Goal: Communication & Community: Answer question/provide support

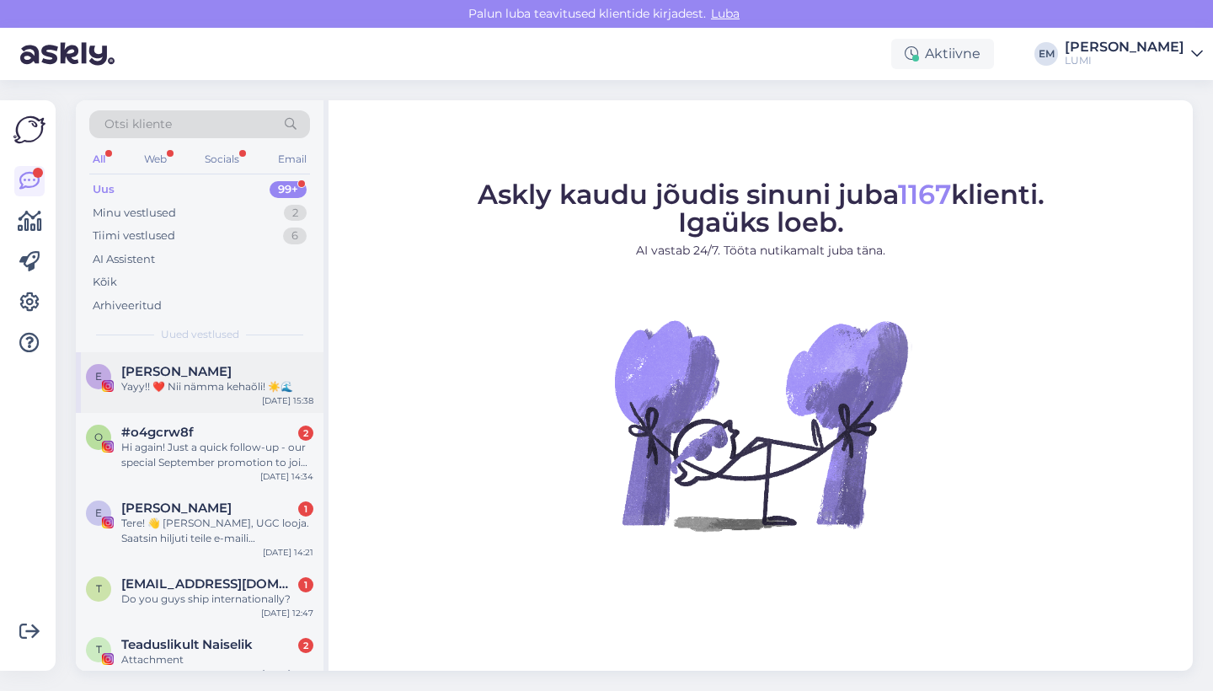
click at [242, 376] on div "[PERSON_NAME]" at bounding box center [217, 371] width 192 height 15
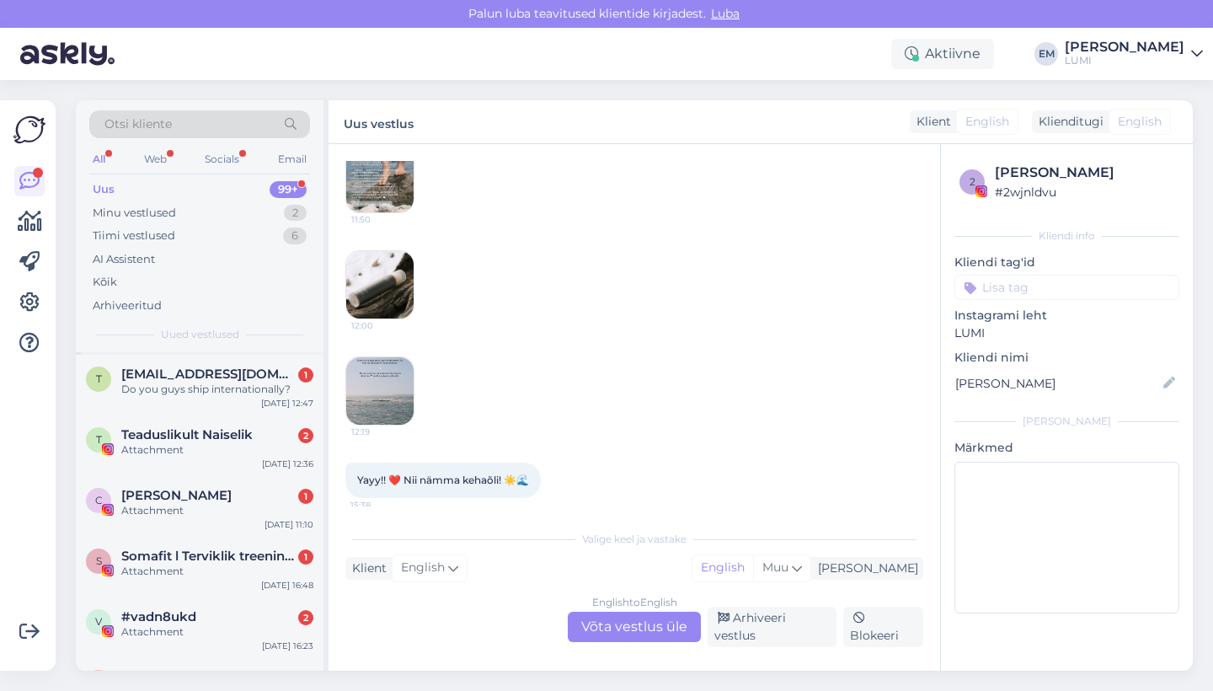
scroll to position [212, 0]
click at [242, 376] on span "[EMAIL_ADDRESS][DOMAIN_NAME]" at bounding box center [208, 371] width 175 height 15
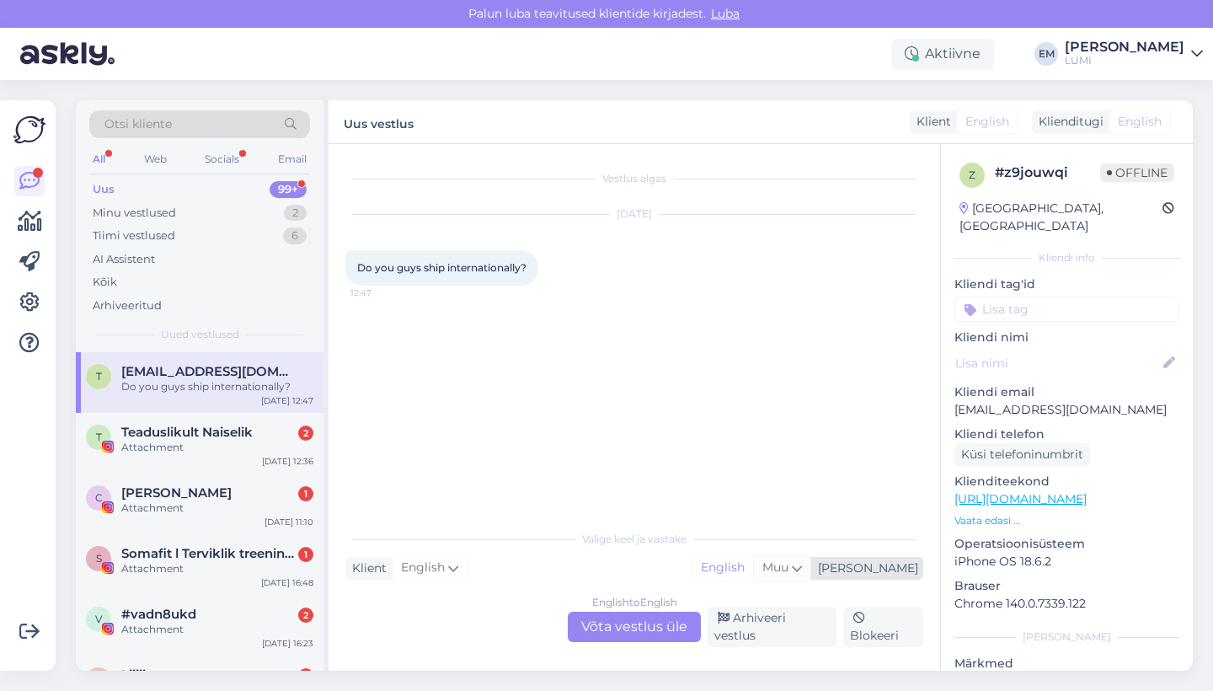
click at [788, 574] on span "Muu" at bounding box center [775, 566] width 26 height 15
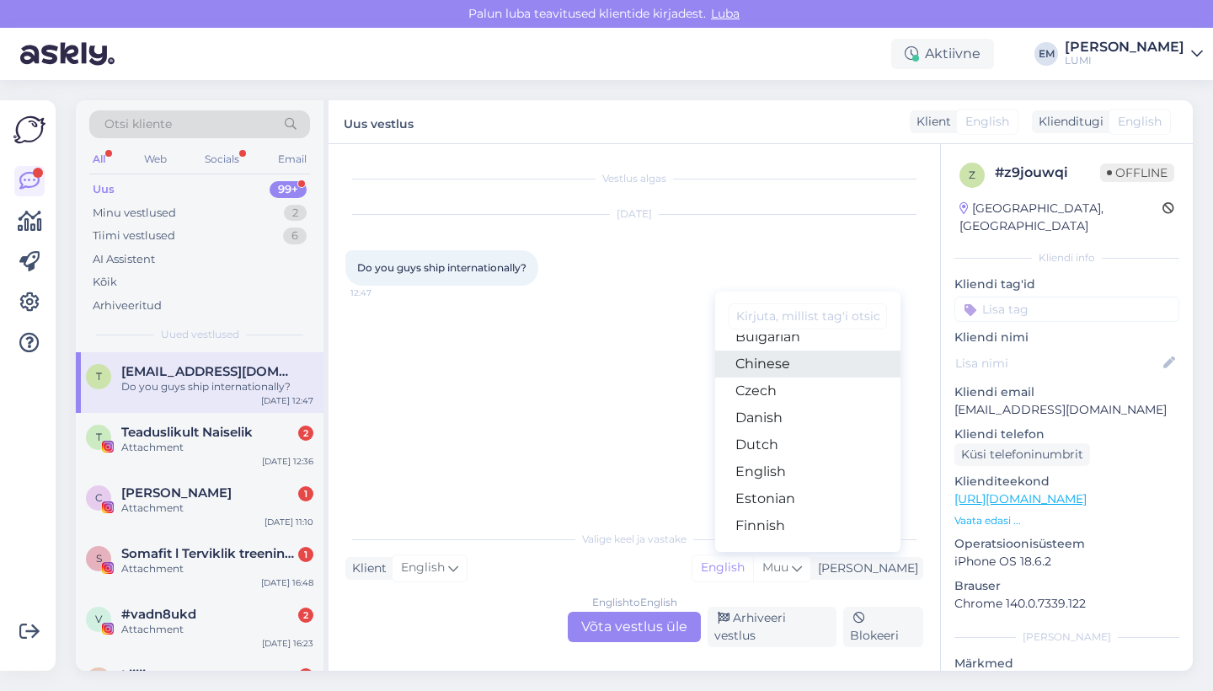
scroll to position [85, 0]
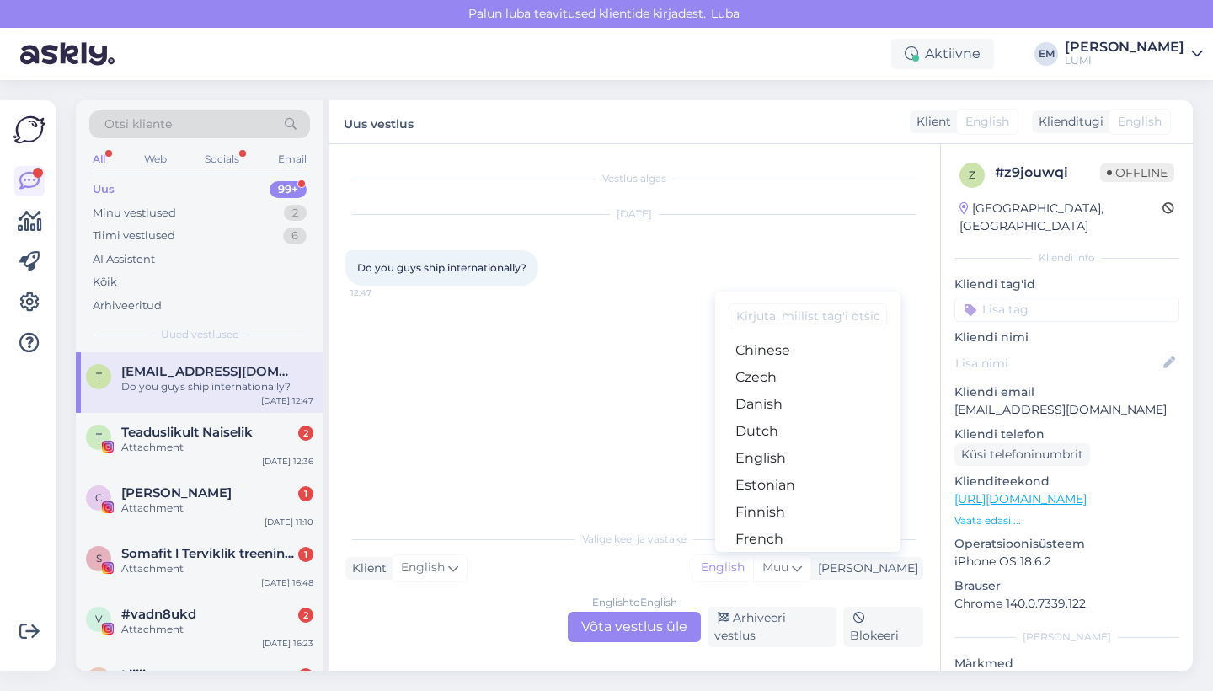
click at [606, 648] on div "Vestlus algas Sep 22 2025 Do you guys ship internationally? 12:47 Valige keel j…" at bounding box center [635, 407] width 612 height 526
click at [607, 633] on div "English to English Võta vestlus üle" at bounding box center [634, 627] width 133 height 30
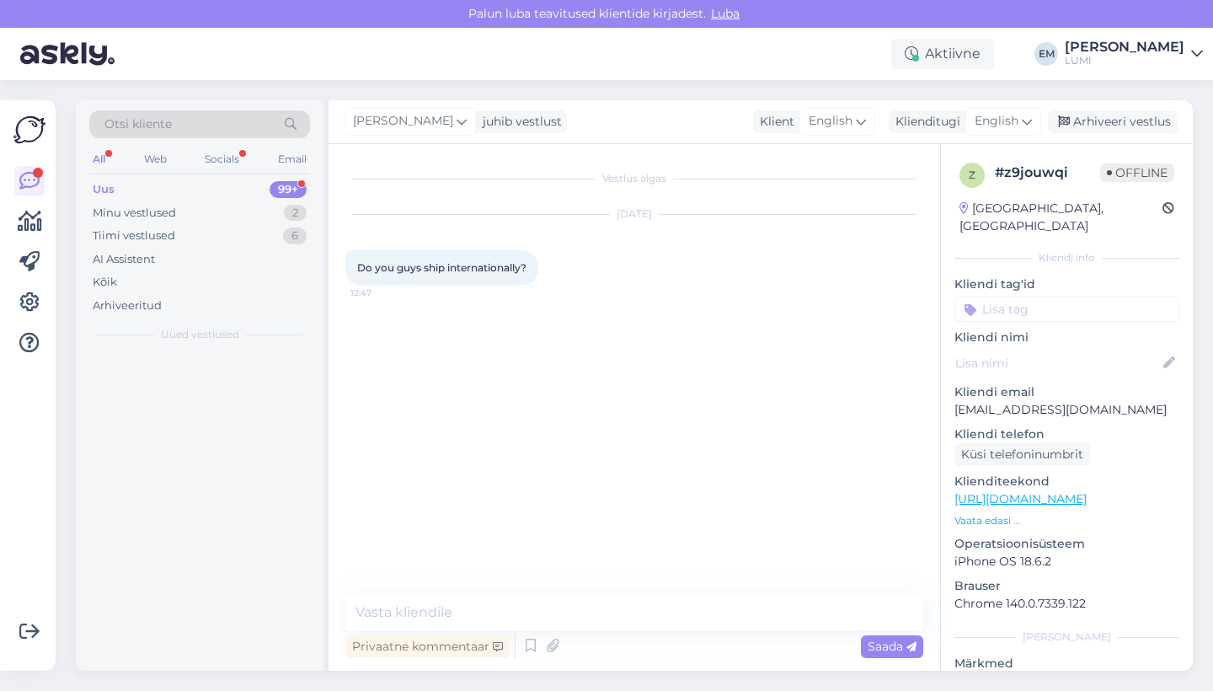
scroll to position [0, 0]
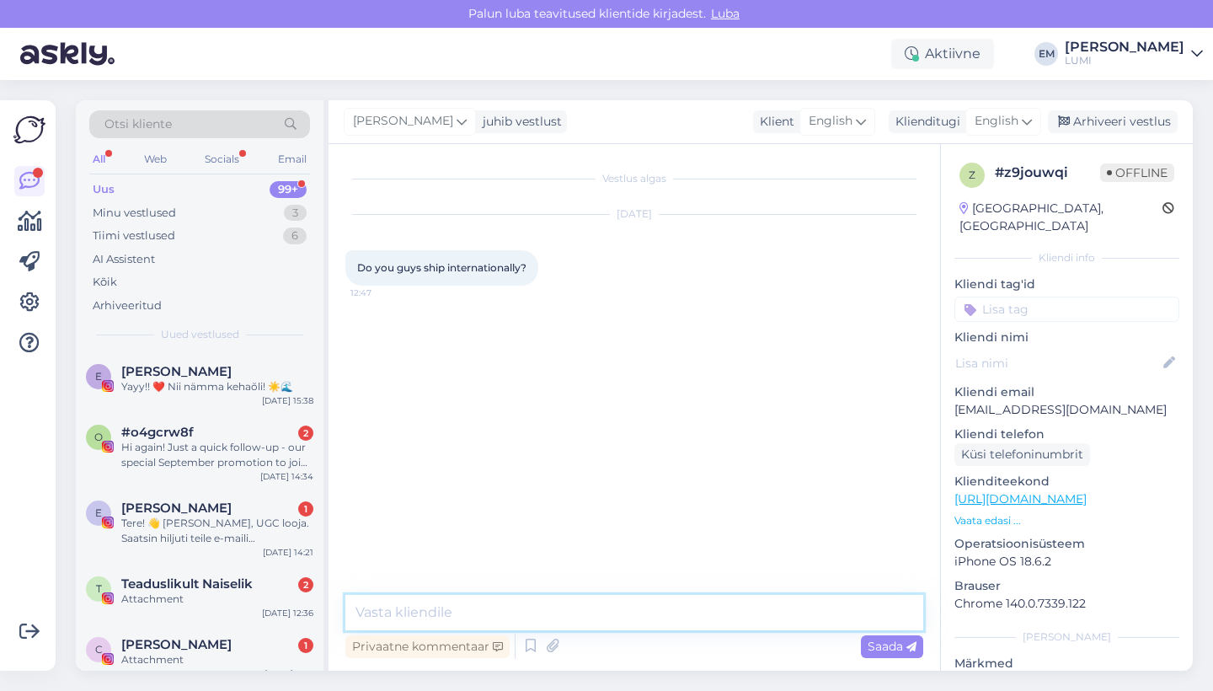
click at [595, 603] on textarea at bounding box center [634, 612] width 578 height 35
type textarea "Hello! Yes, we do."
click at [878, 651] on span "Saada" at bounding box center [892, 645] width 49 height 15
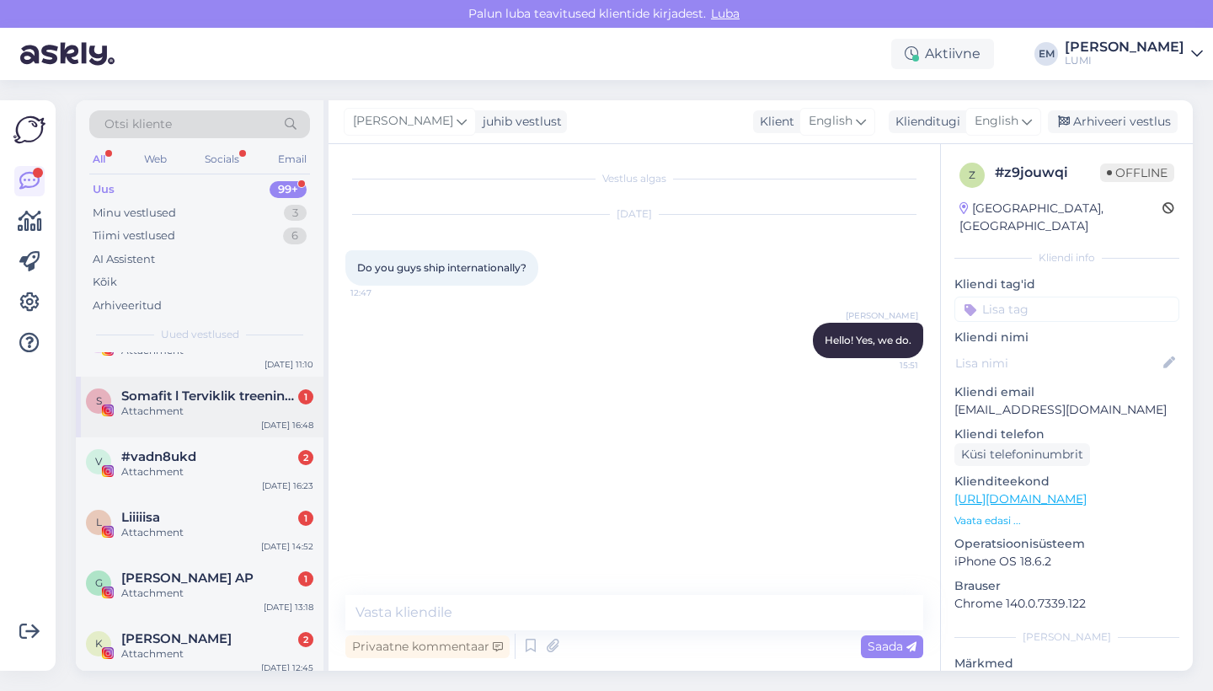
scroll to position [339, 0]
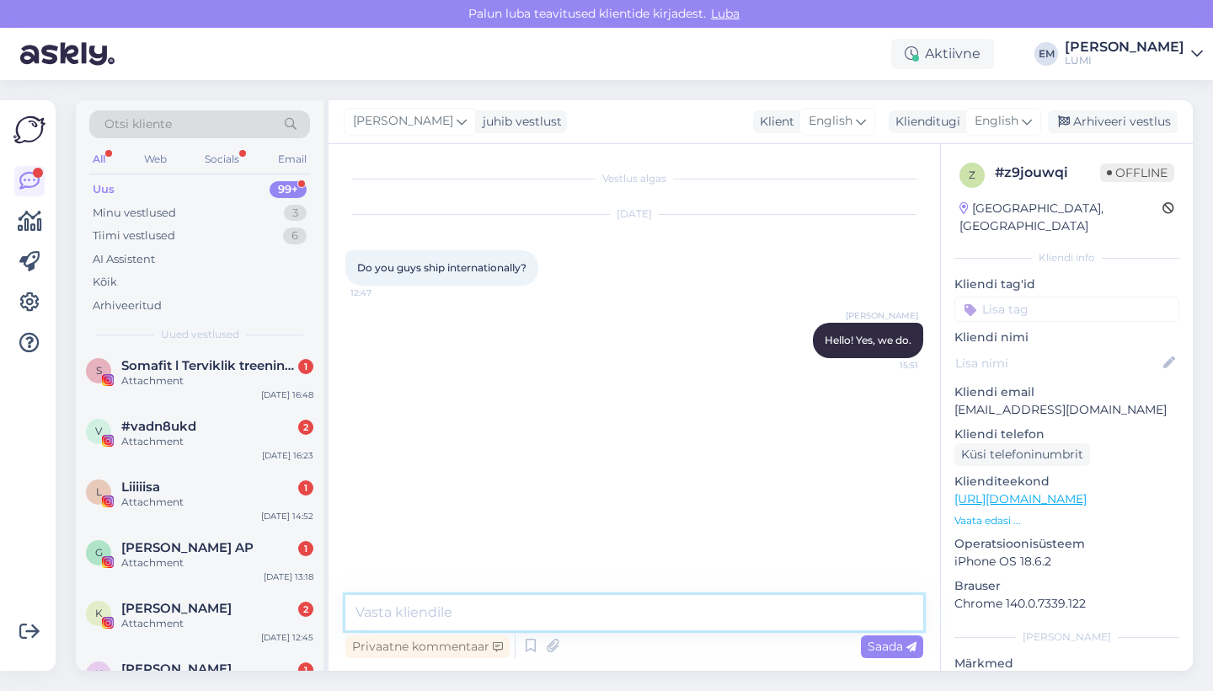
click at [465, 612] on textarea at bounding box center [634, 612] width 578 height 35
type textarea "You can see shipping options in the checkout."
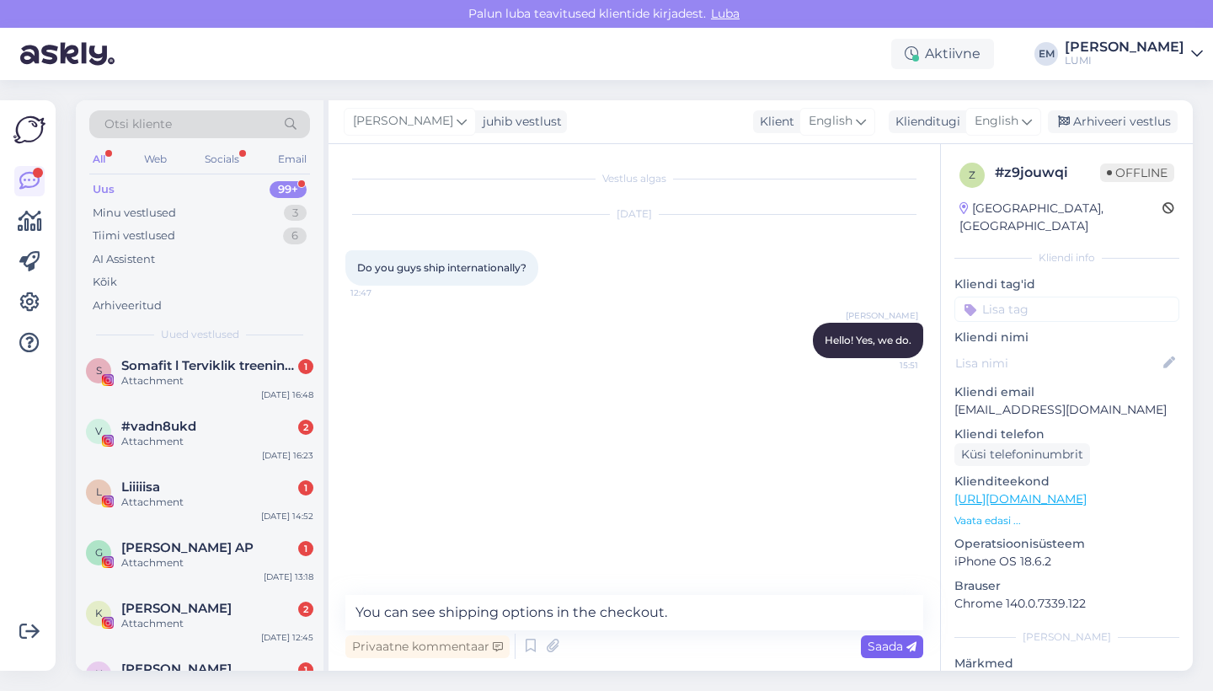
click at [908, 649] on icon at bounding box center [911, 647] width 10 height 10
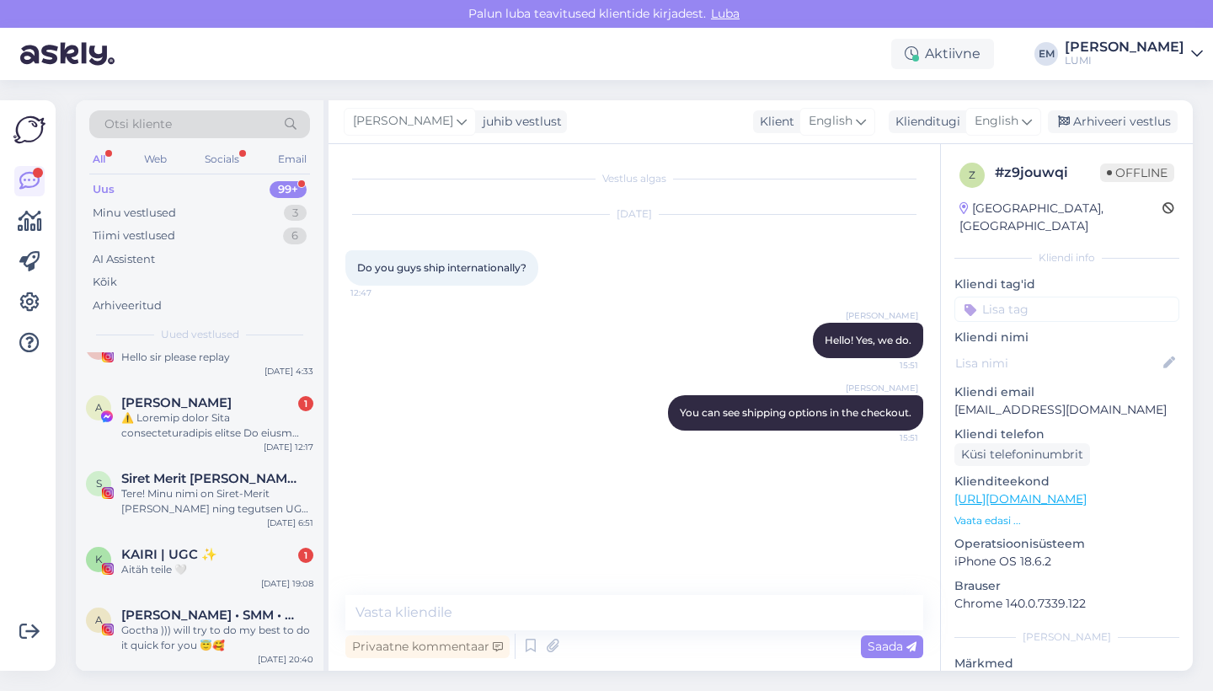
scroll to position [866, 0]
click at [221, 219] on div "Minu vestlused 3" at bounding box center [199, 213] width 221 height 24
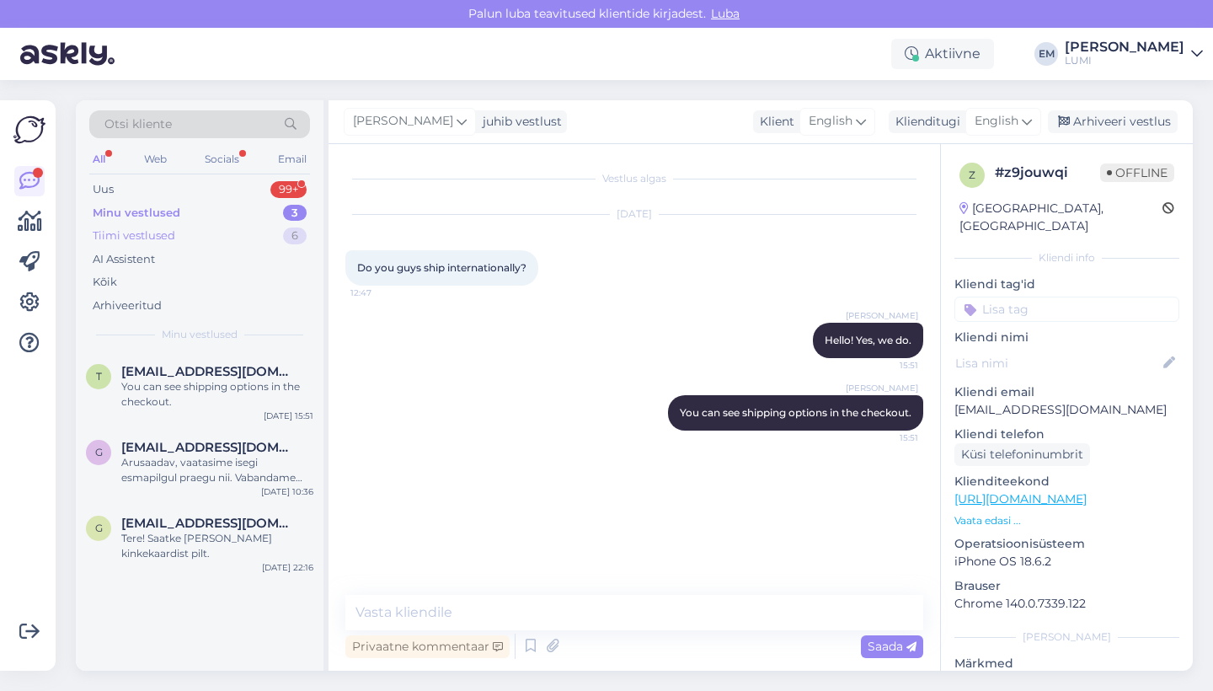
click at [221, 227] on div "Tiimi vestlused 6" at bounding box center [199, 236] width 221 height 24
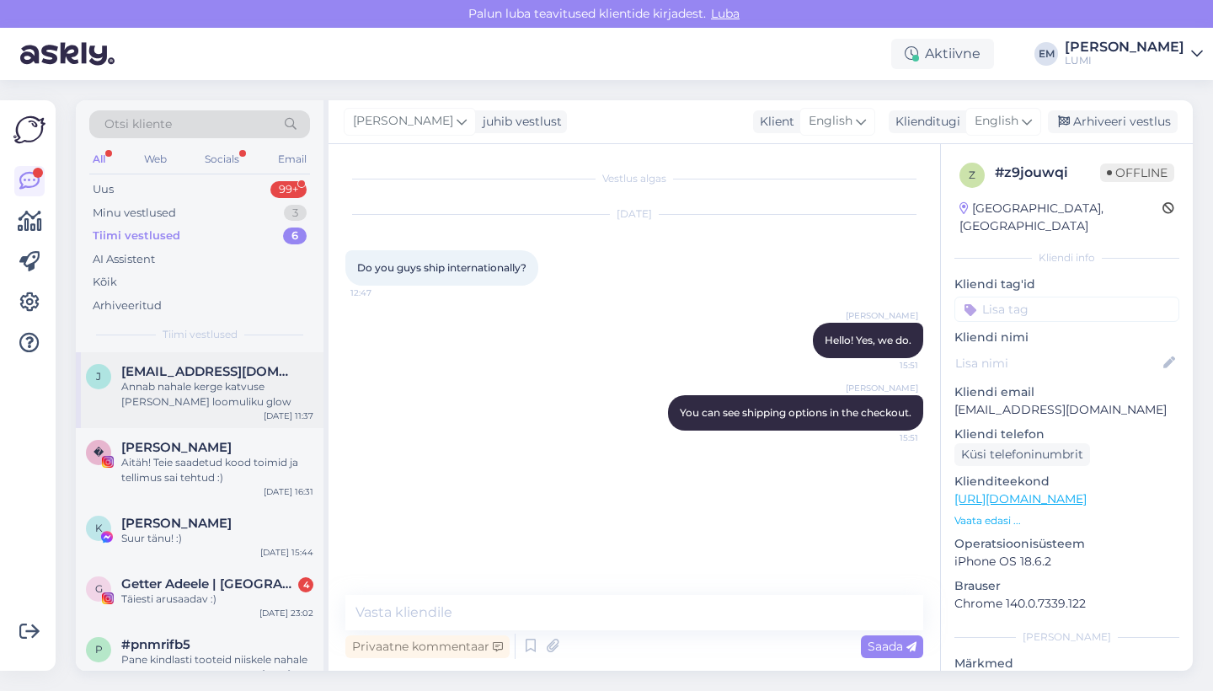
click at [199, 401] on div "Annab nahale kerge katvuse [PERSON_NAME] loomuliku glow" at bounding box center [217, 394] width 192 height 30
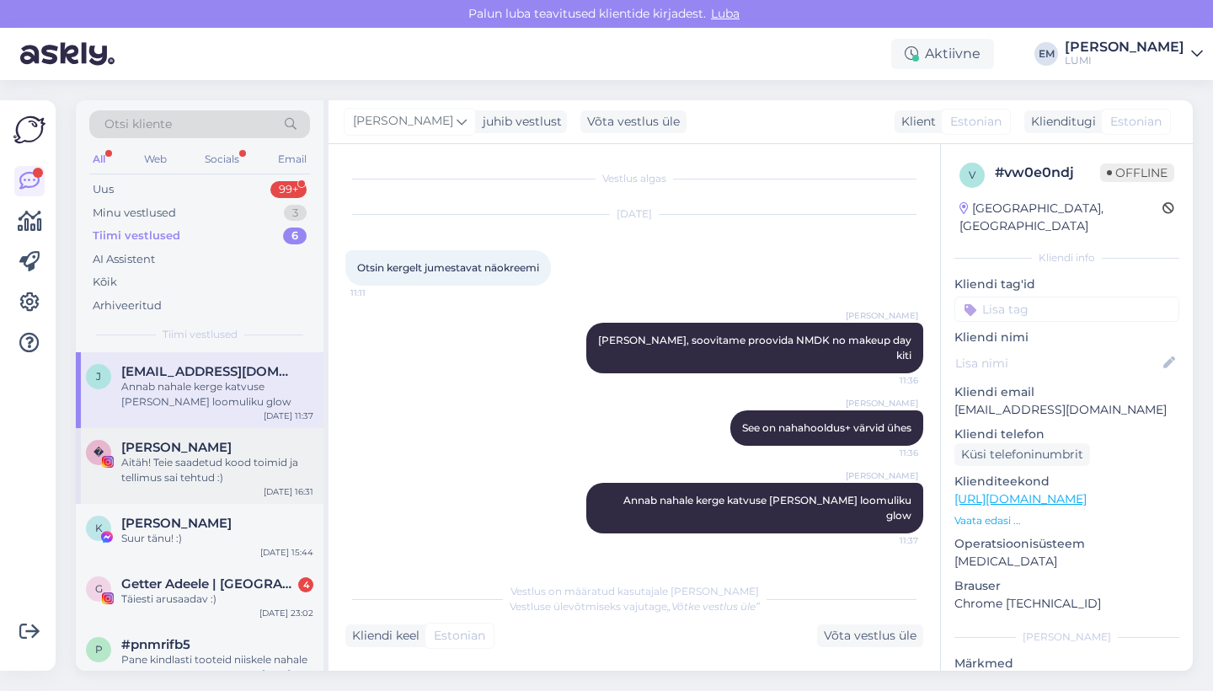
click at [205, 448] on span "[PERSON_NAME]" at bounding box center [176, 447] width 110 height 15
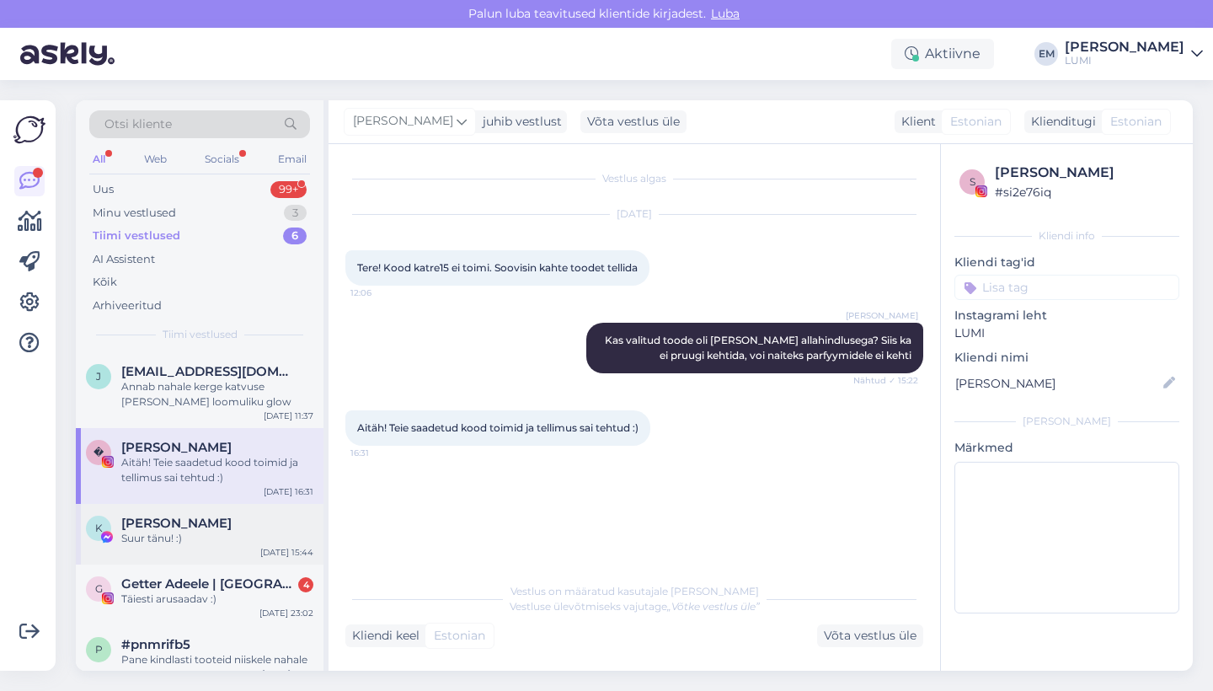
click at [232, 516] on div "[PERSON_NAME]" at bounding box center [217, 523] width 192 height 15
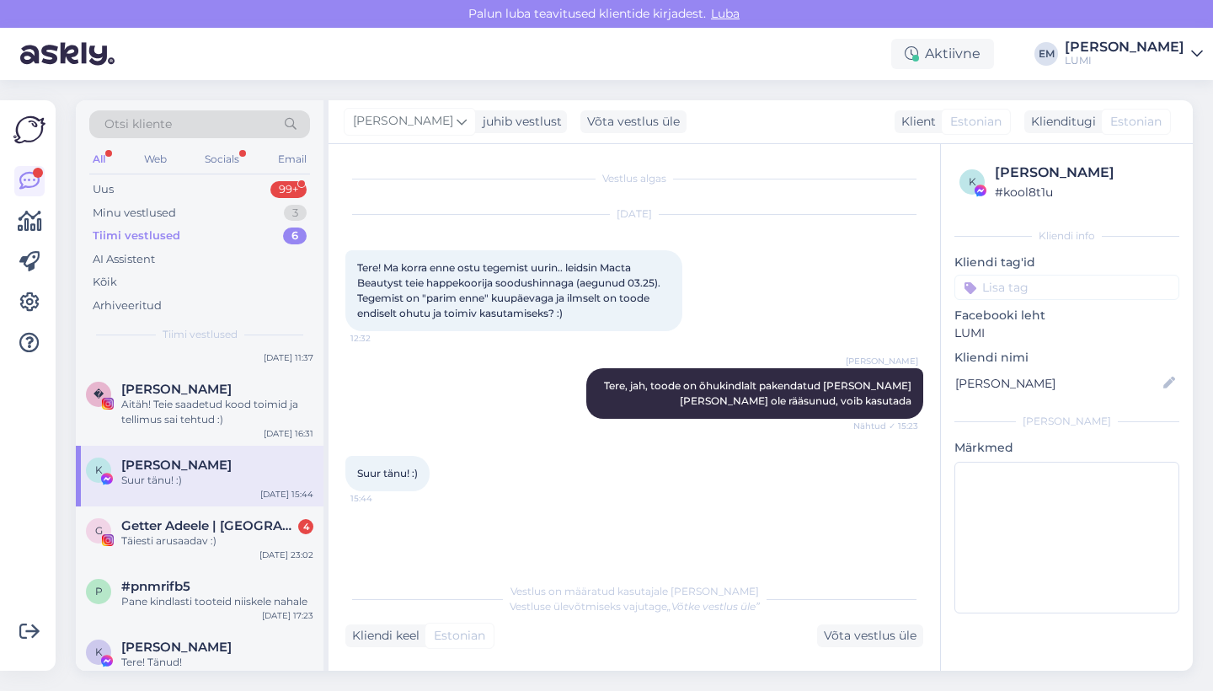
scroll to position [59, 0]
click at [232, 513] on div "G Getter Adeele | Elu Hispaanias 4 Täiesti arusaadav :) Sep 19 23:02" at bounding box center [200, 535] width 248 height 61
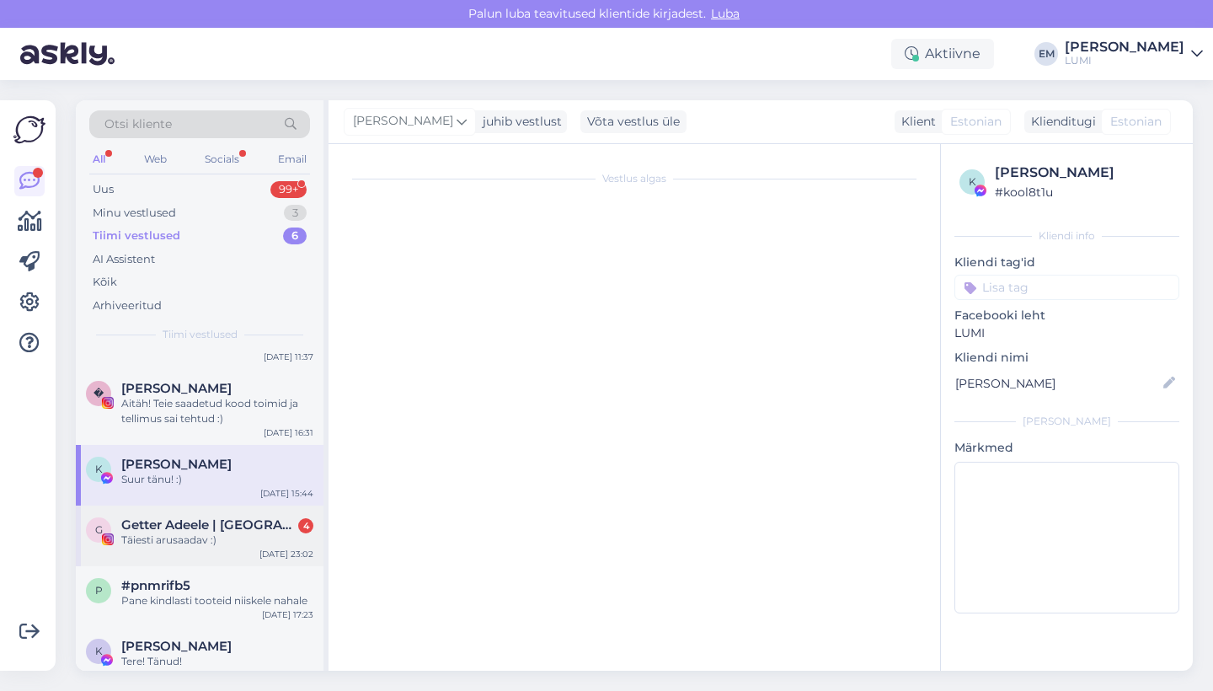
scroll to position [646, 0]
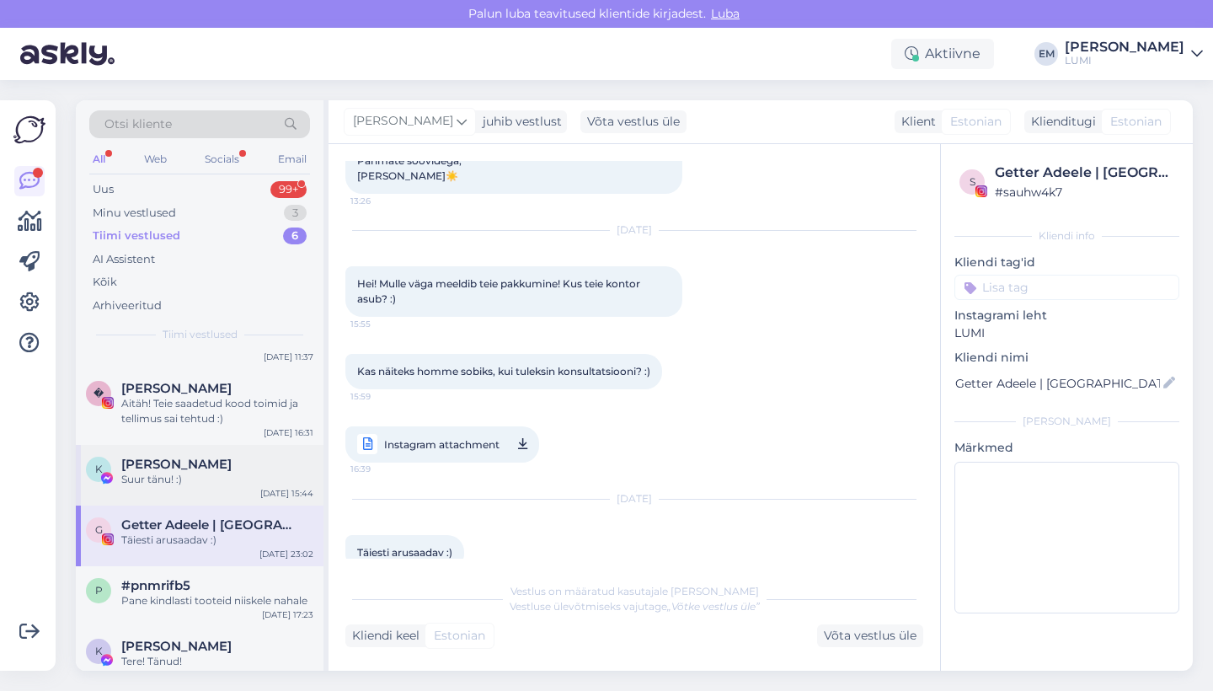
click at [225, 477] on div "Suur tänu! :)" at bounding box center [217, 479] width 192 height 15
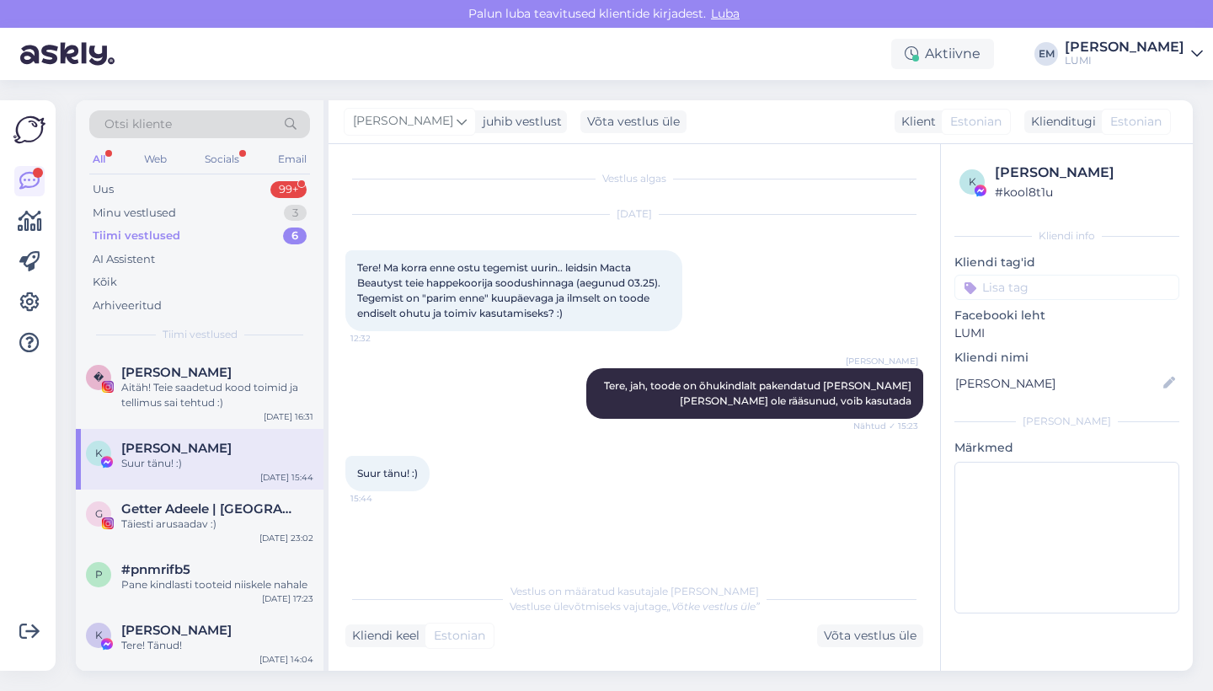
scroll to position [73, 0]
click at [214, 591] on div "p #pnmrifb5 Pane kindlasti tooteid niiskele nahale Sep 19 17:23" at bounding box center [200, 582] width 248 height 61
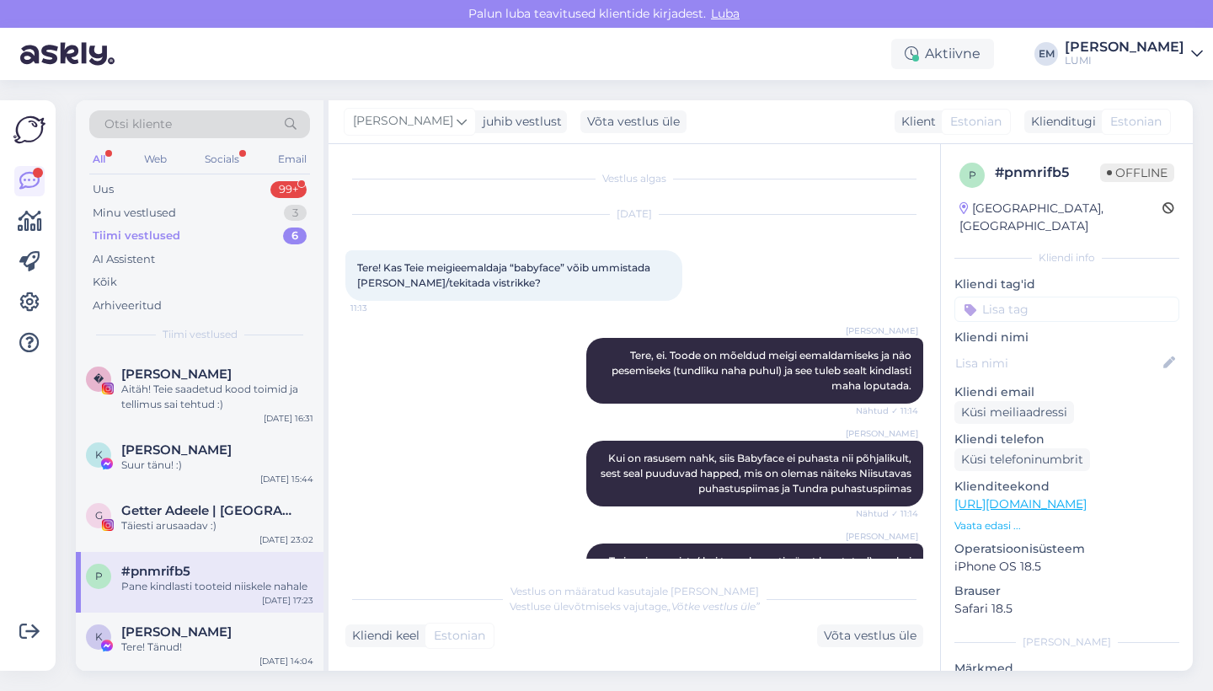
scroll to position [977, 0]
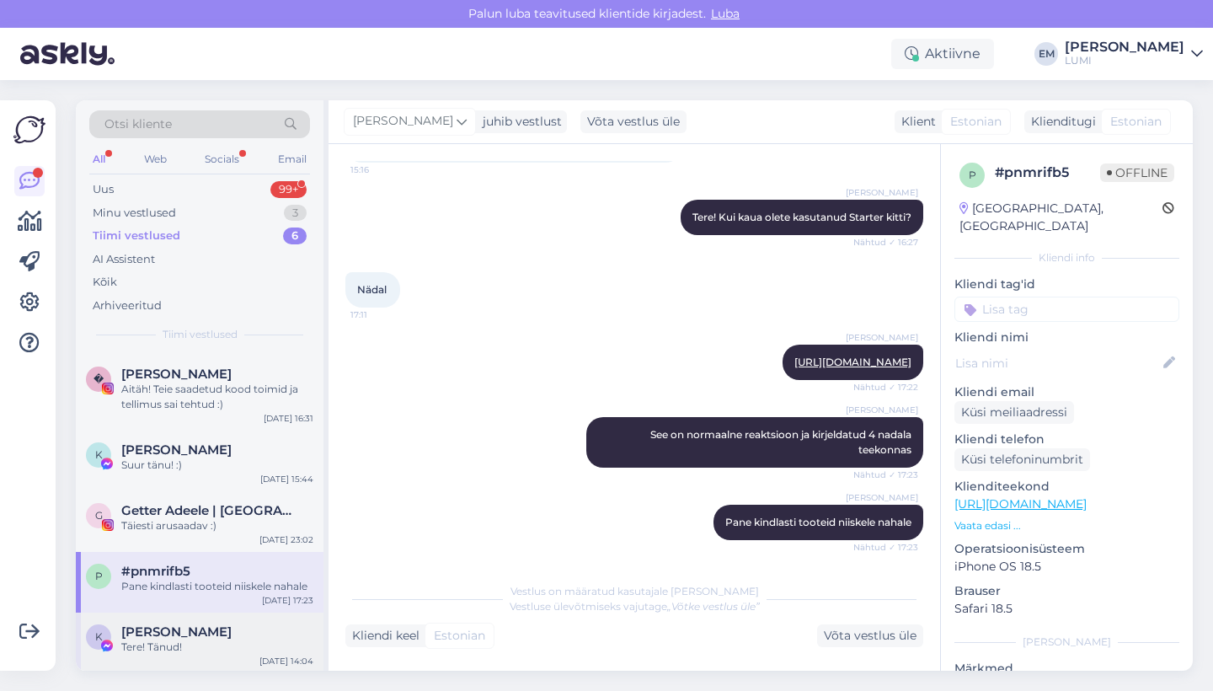
click at [137, 664] on div "K Ker Li Tere! Tänud! Sep 19 14:04" at bounding box center [200, 642] width 248 height 61
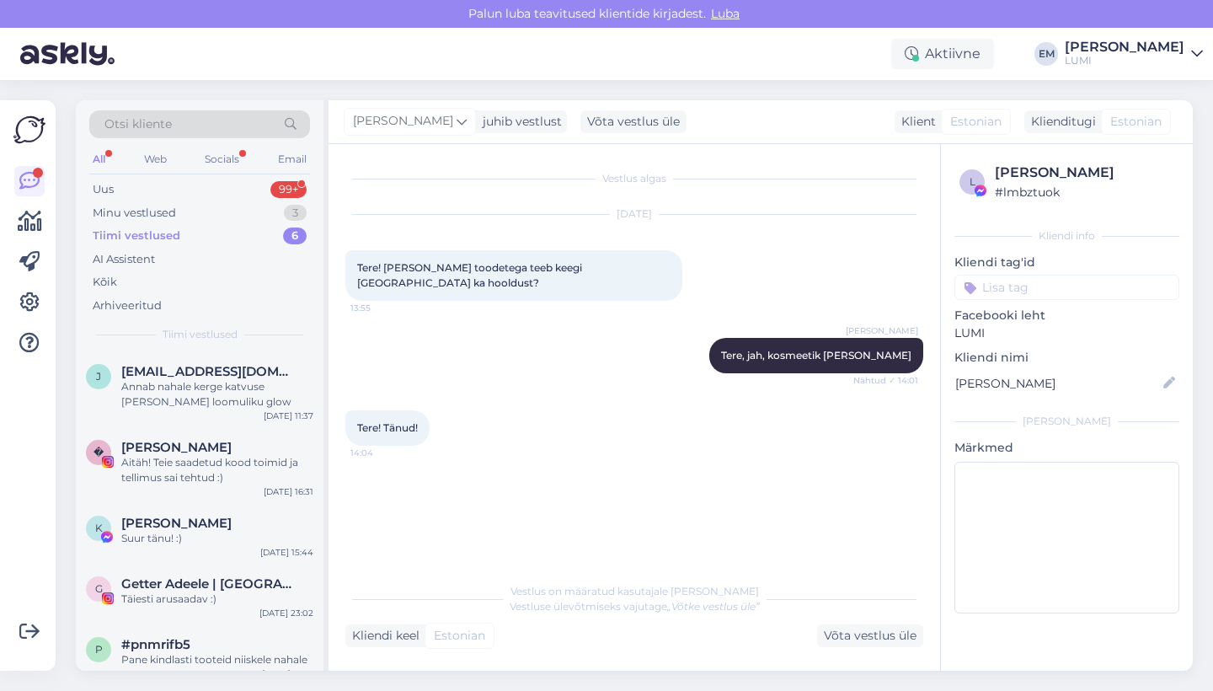
scroll to position [0, 0]
click at [206, 182] on div "Uus 99+" at bounding box center [199, 190] width 221 height 24
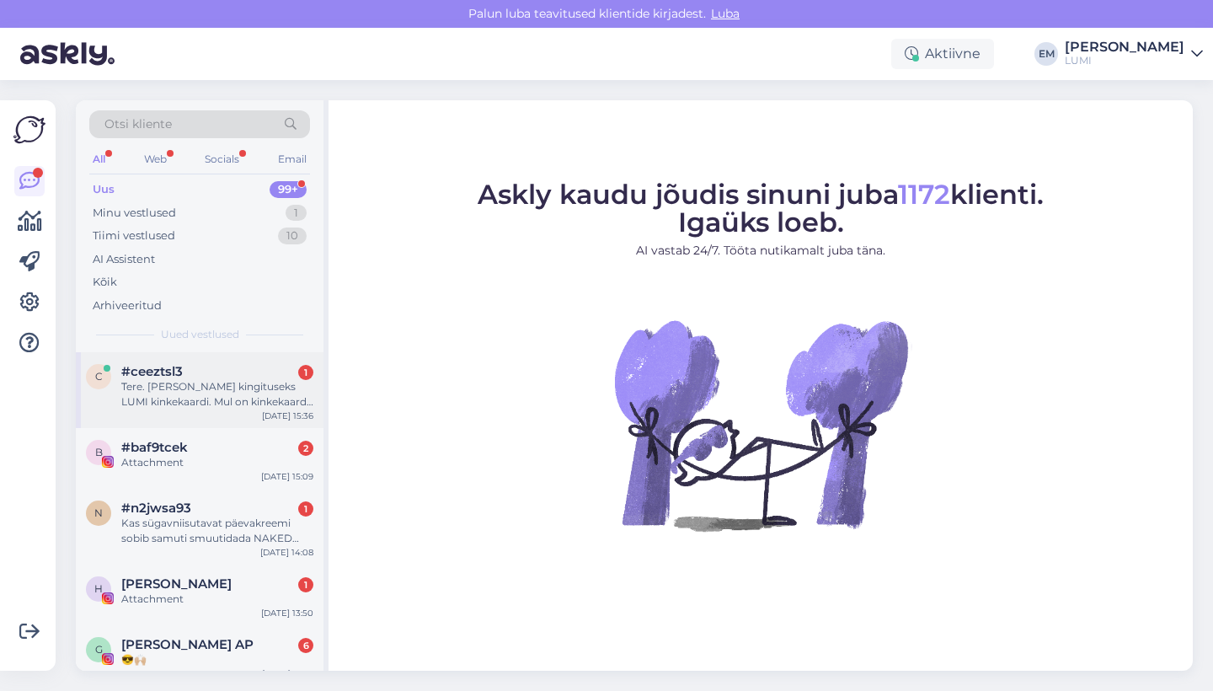
click at [193, 379] on div "Tere. [PERSON_NAME] kingituseks LUMI kinkekaardi. Mul on kinkekaardi kood. Kas …" at bounding box center [217, 394] width 192 height 30
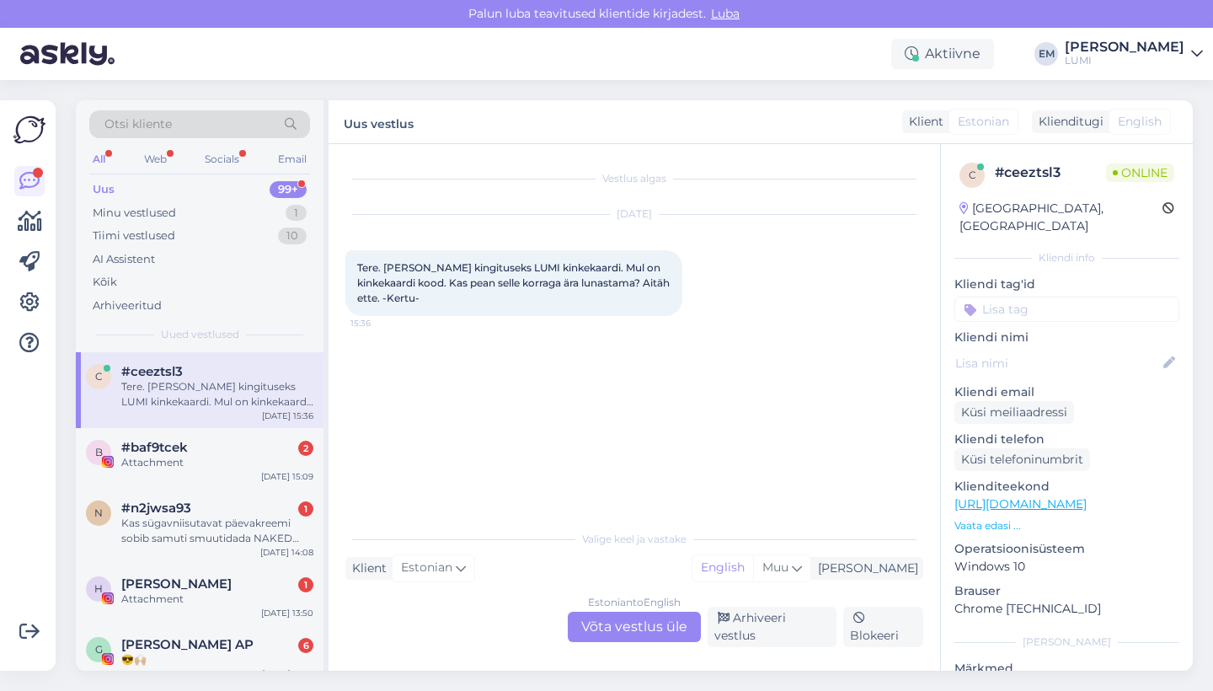
click at [625, 640] on div "Estonian to English Võta vestlus üle" at bounding box center [634, 627] width 133 height 30
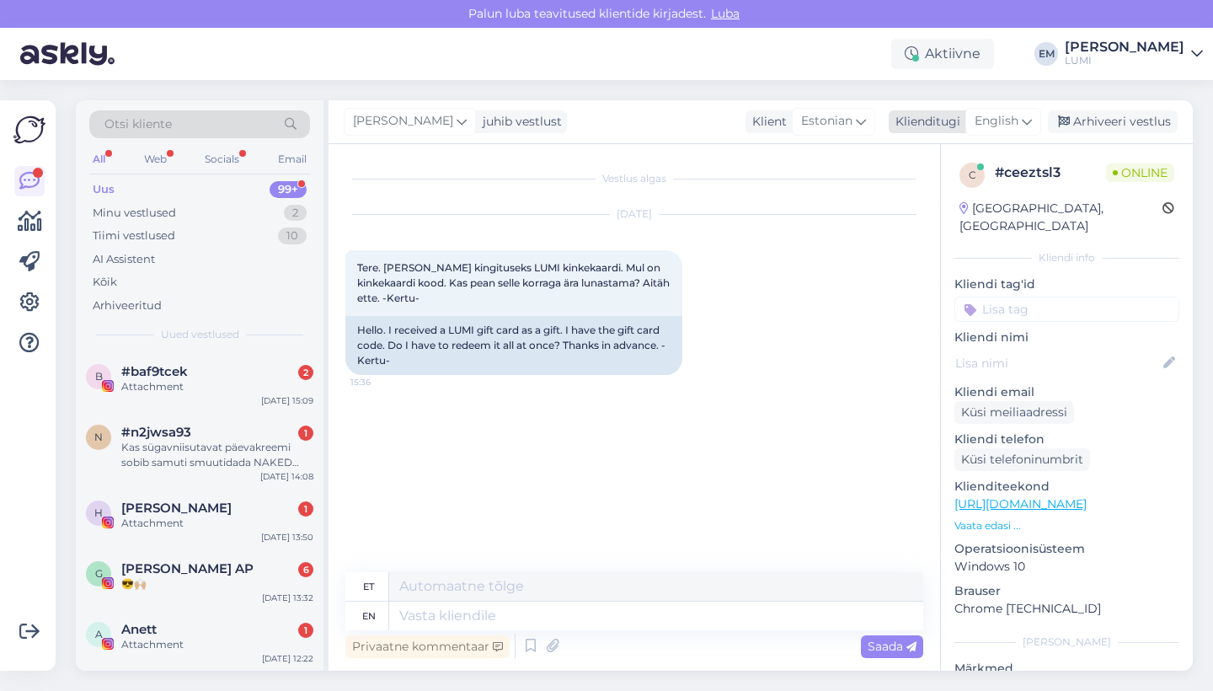
click at [970, 123] on div "English" at bounding box center [1003, 121] width 76 height 27
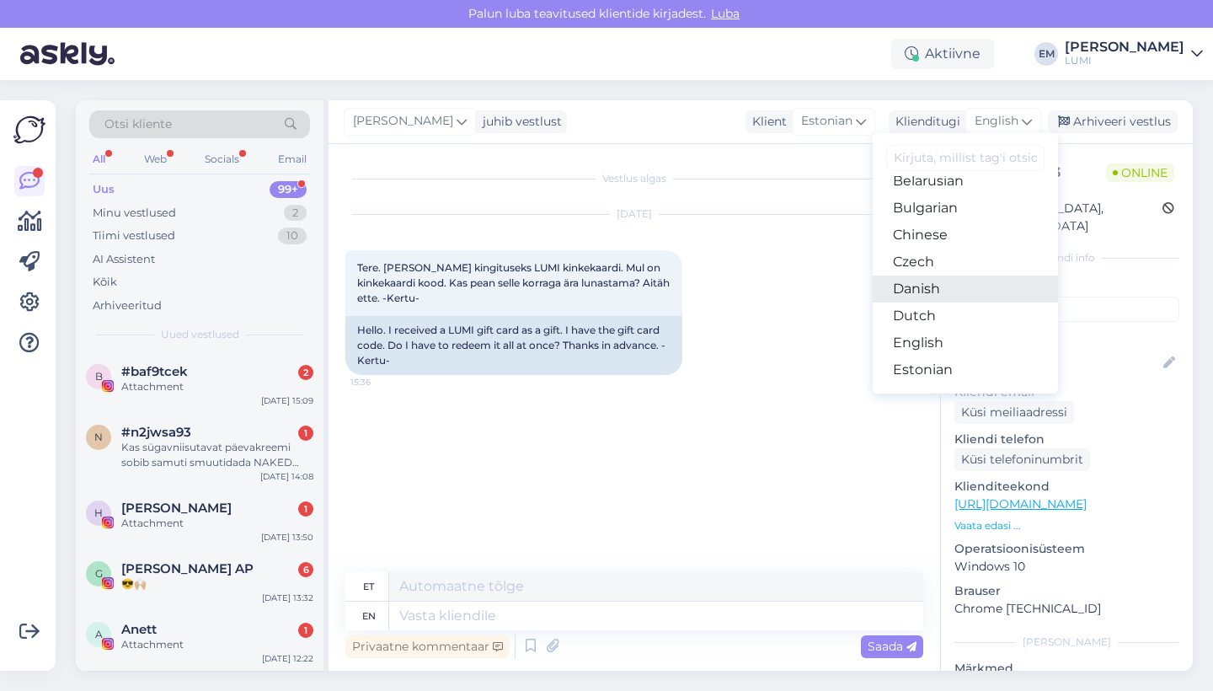
scroll to position [48, 0]
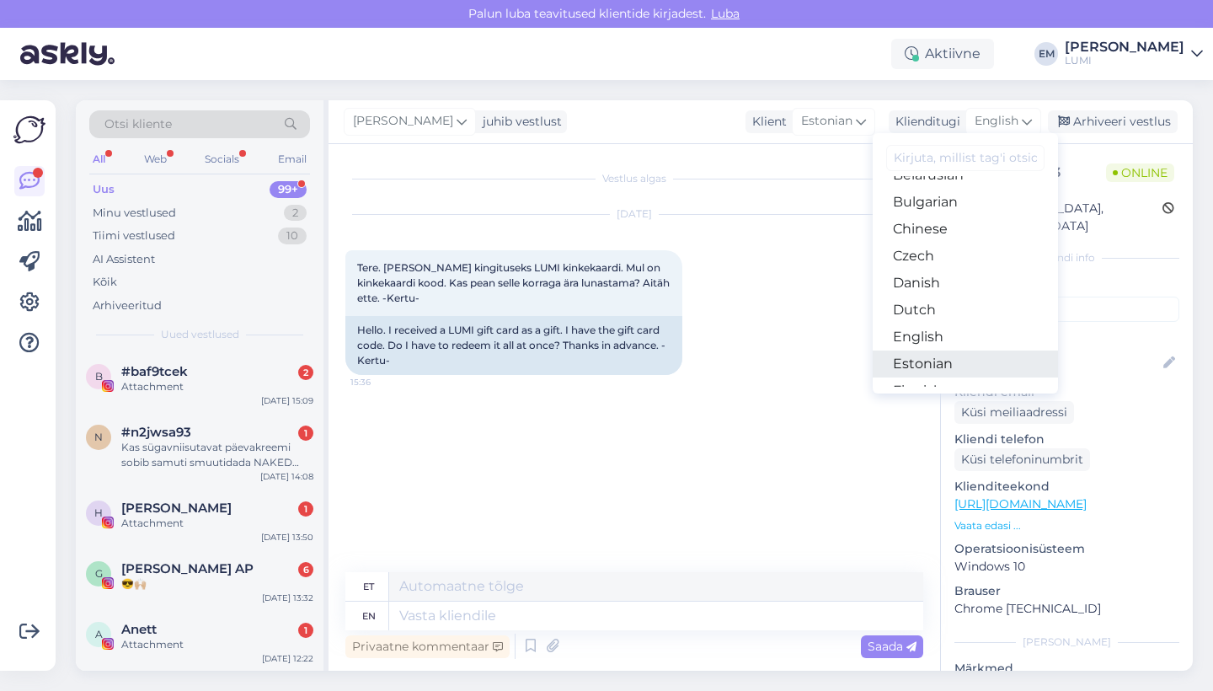
click at [941, 355] on link "Estonian" at bounding box center [965, 363] width 185 height 27
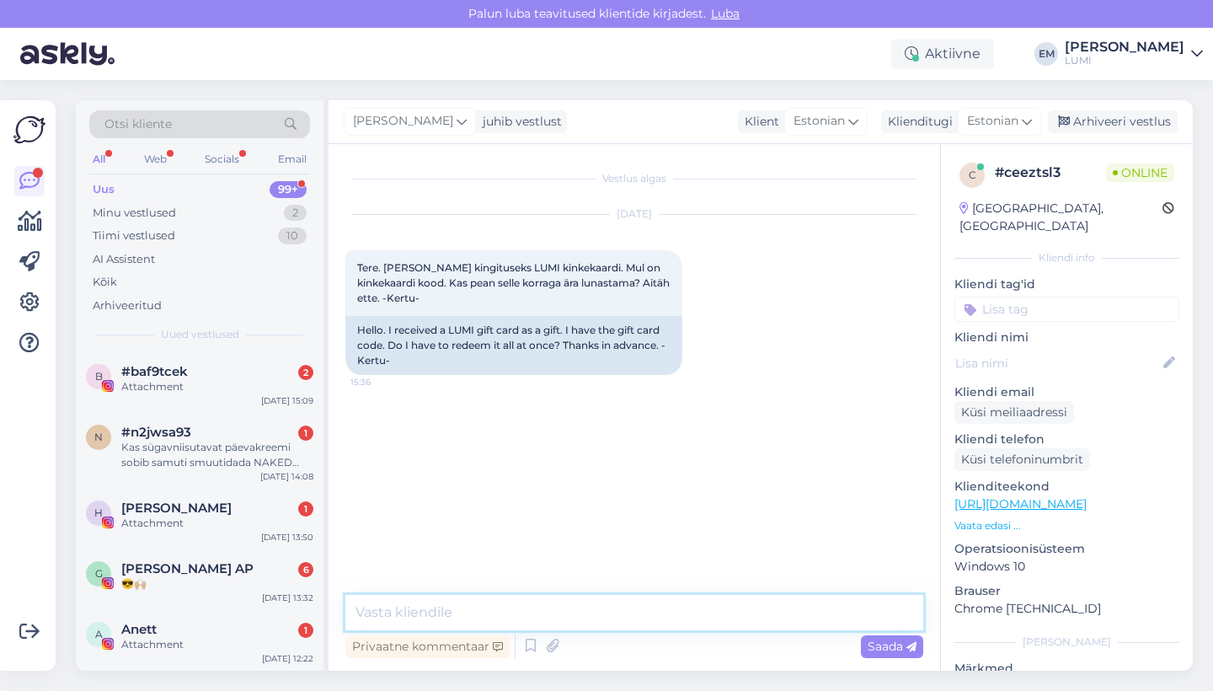
click at [548, 610] on textarea at bounding box center [634, 612] width 578 height 35
click at [451, 602] on textarea "Tere! Ei pea :) Summat saate kasutada mitmes osas." at bounding box center [634, 612] width 578 height 35
click at [511, 614] on textarea "Tere! Ei pea, summat saate kasutada mitmes osas." at bounding box center [634, 612] width 578 height 35
type textarea "Tere! Ei pea, summat saab kasutada mitmes osas."
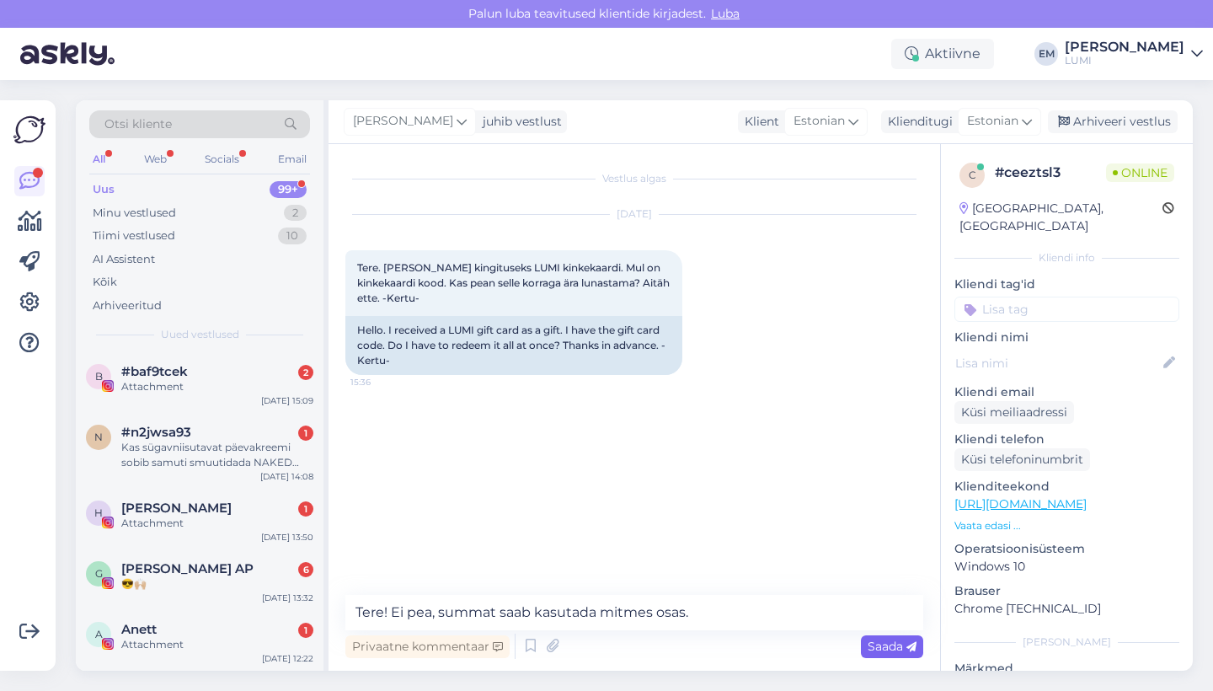
click at [890, 645] on span "Saada" at bounding box center [892, 645] width 49 height 15
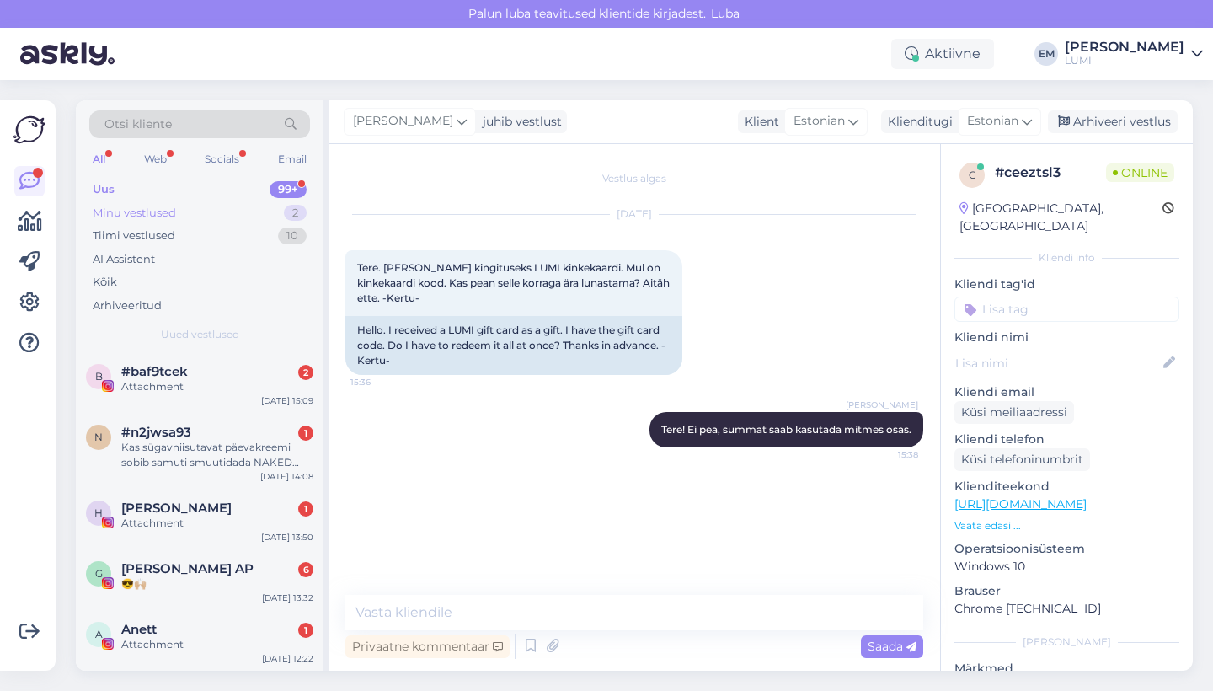
click at [200, 209] on div "Minu vestlused 2" at bounding box center [199, 213] width 221 height 24
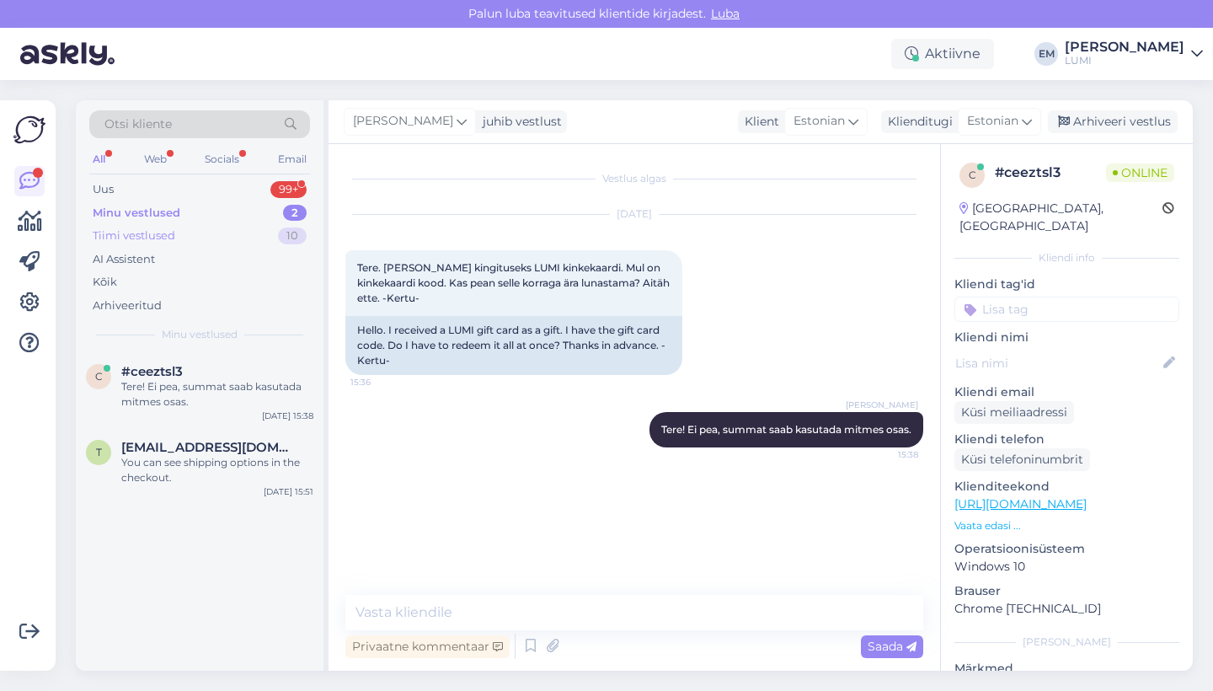
click at [200, 240] on div "Tiimi vestlused 10" at bounding box center [199, 236] width 221 height 24
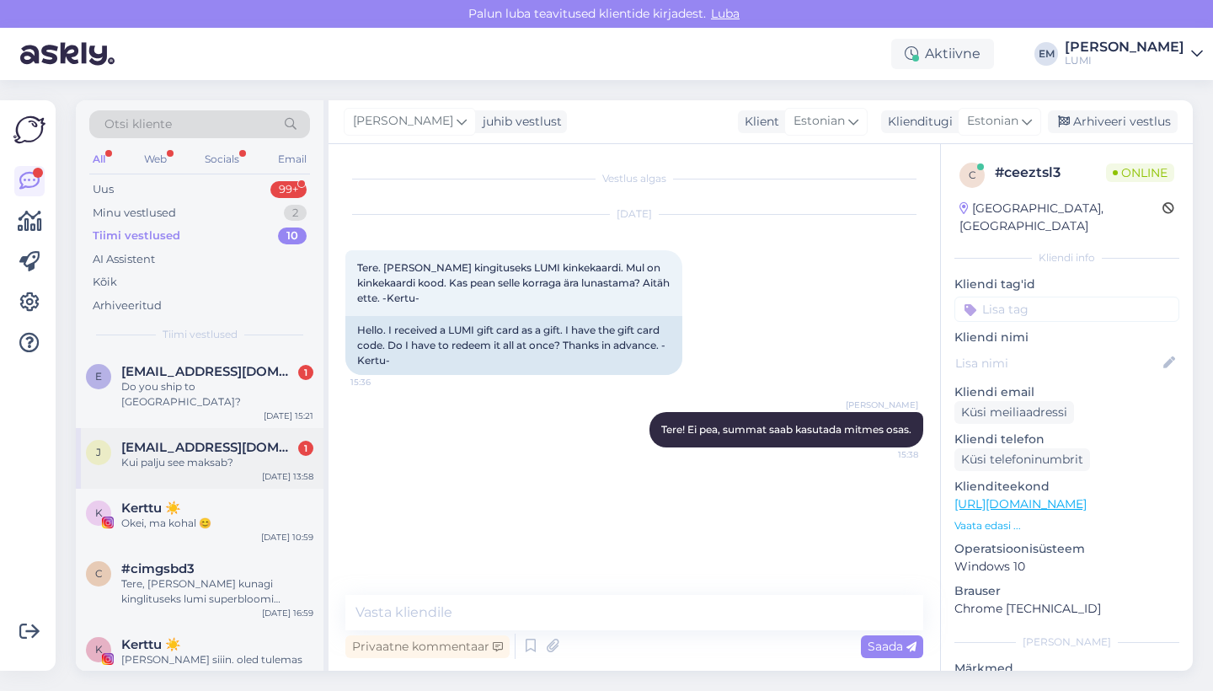
click at [238, 440] on span "[EMAIL_ADDRESS][DOMAIN_NAME]" at bounding box center [208, 447] width 175 height 15
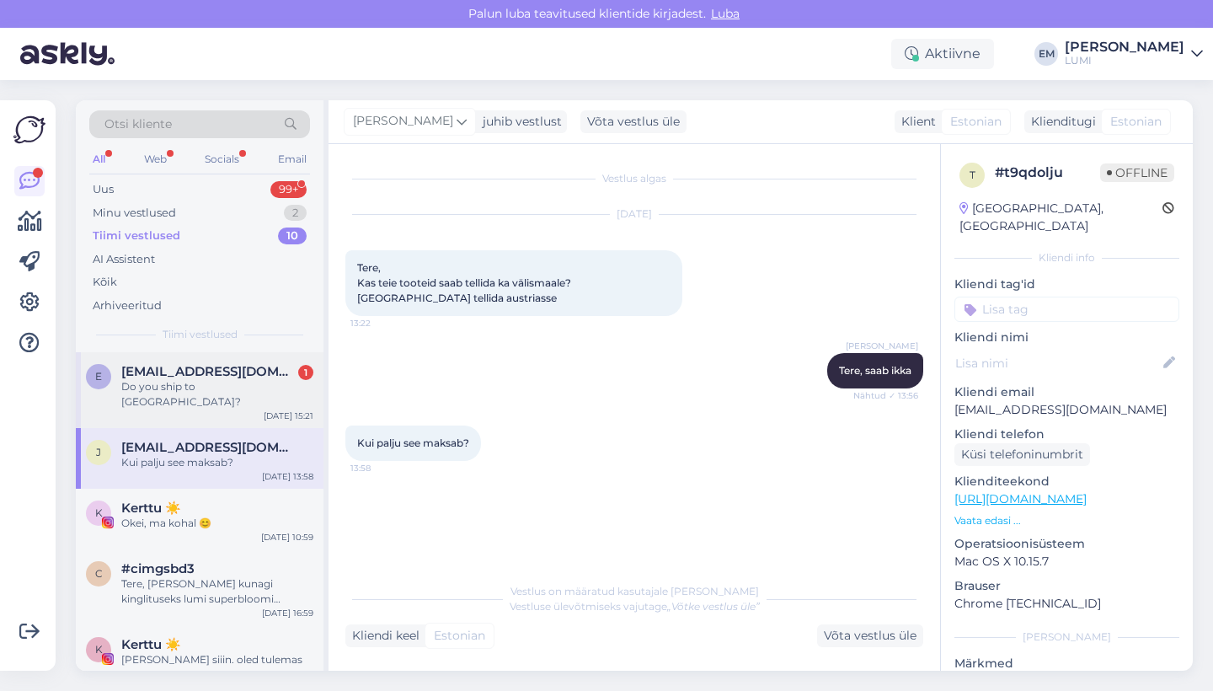
click at [228, 389] on div "Do you ship to [GEOGRAPHIC_DATA]?" at bounding box center [217, 394] width 192 height 30
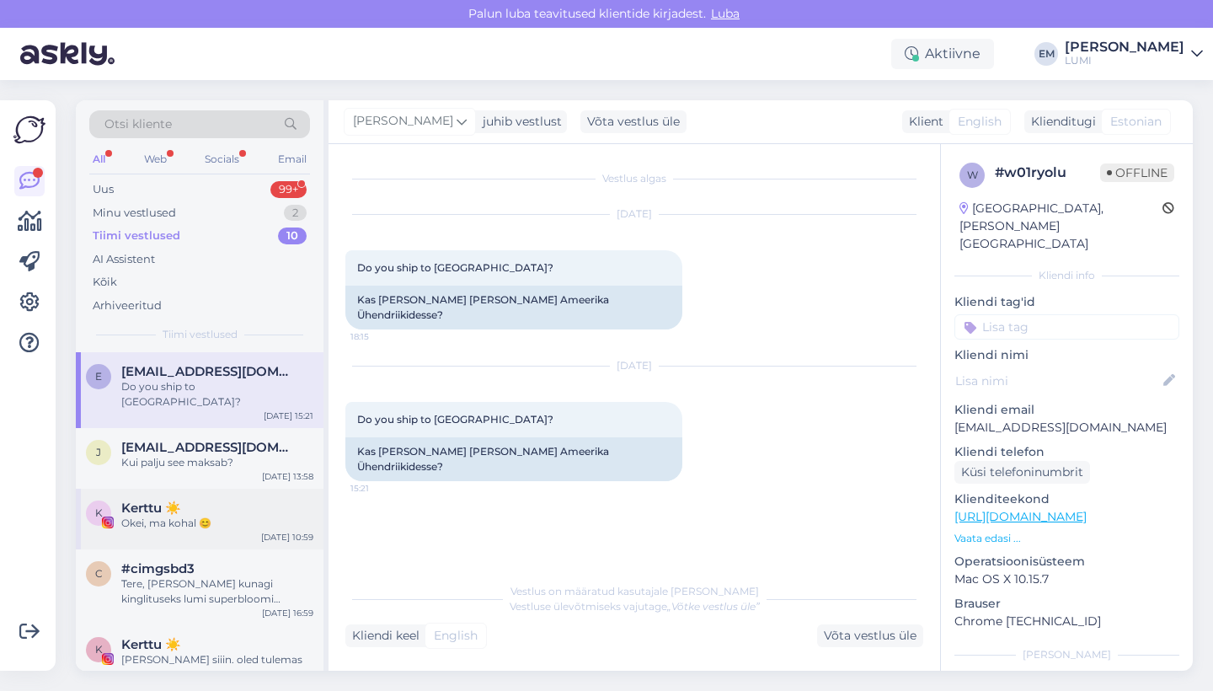
click at [233, 516] on div "Okei, ma kohal 😊" at bounding box center [217, 523] width 192 height 15
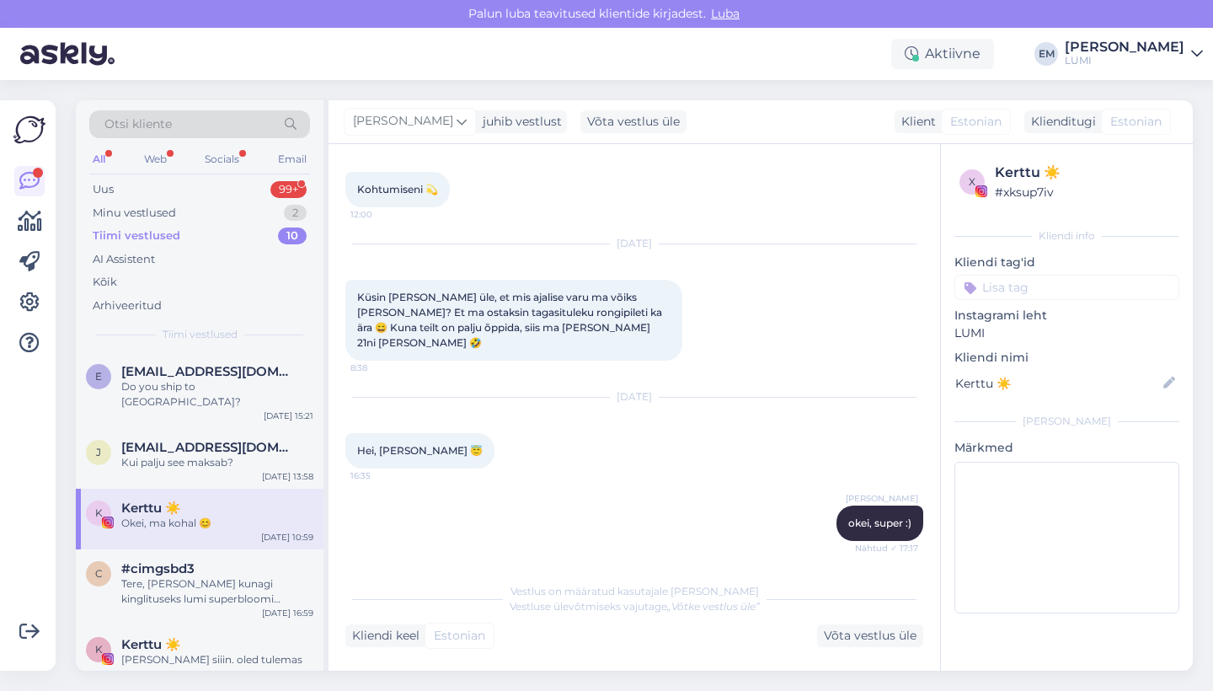
scroll to position [222, 0]
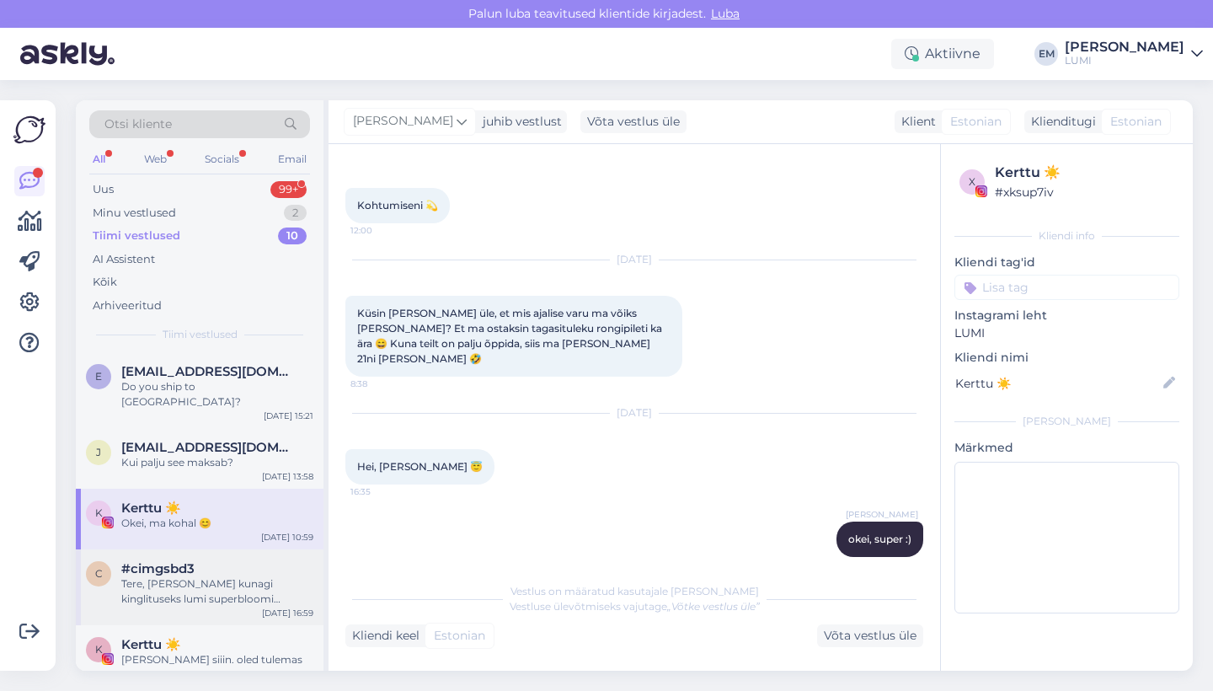
click at [227, 576] on div "Tere, [PERSON_NAME] kunagi kinglituseks lumi superbloomi seerumi ja vahepeal ko…" at bounding box center [217, 591] width 192 height 30
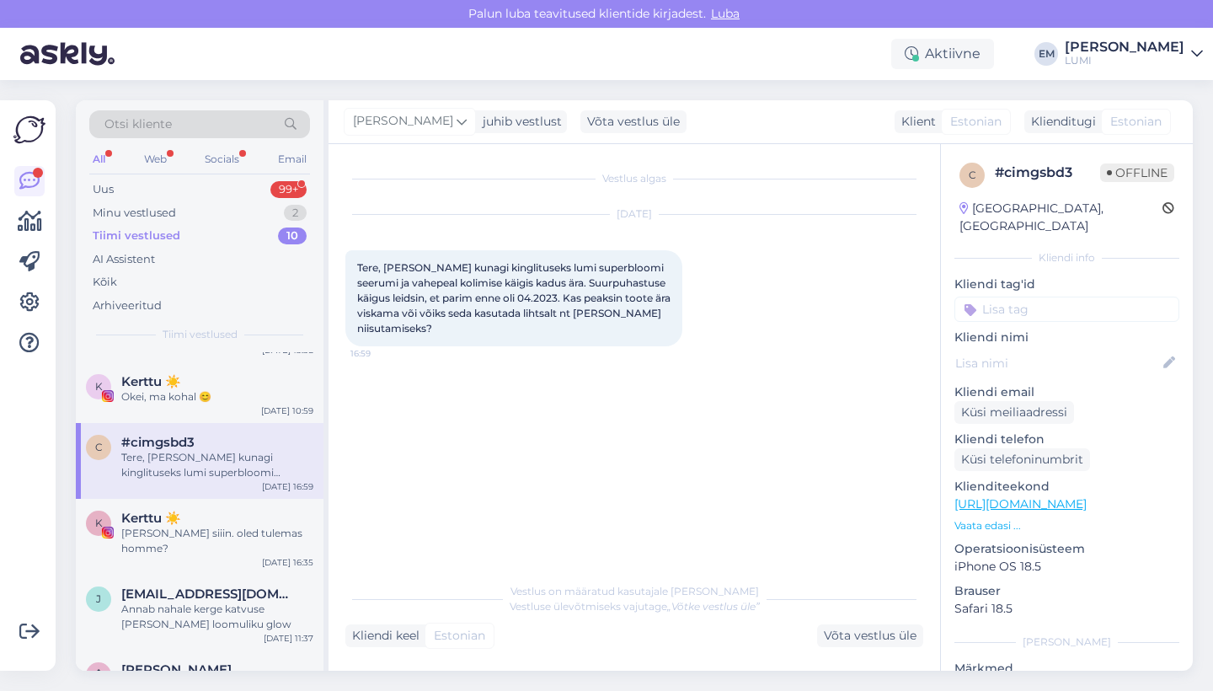
scroll to position [128, 0]
click at [239, 524] on div "[PERSON_NAME] siiin. oled tulemas homme?" at bounding box center [217, 539] width 192 height 30
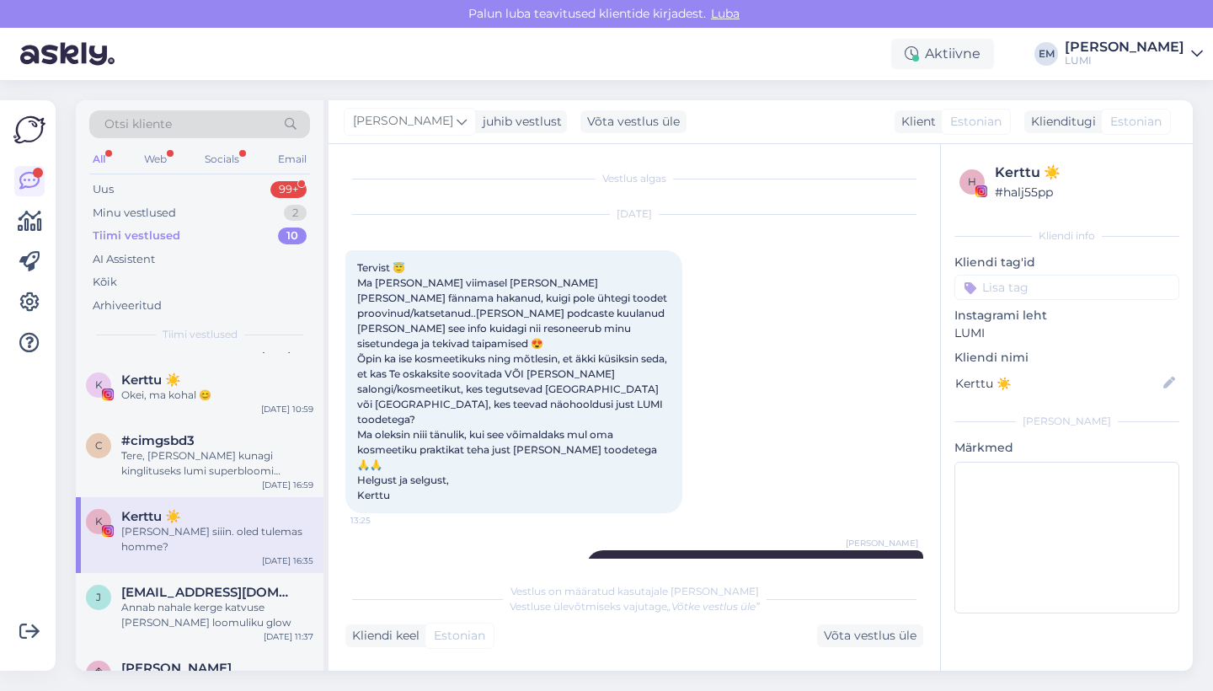
scroll to position [3216, 0]
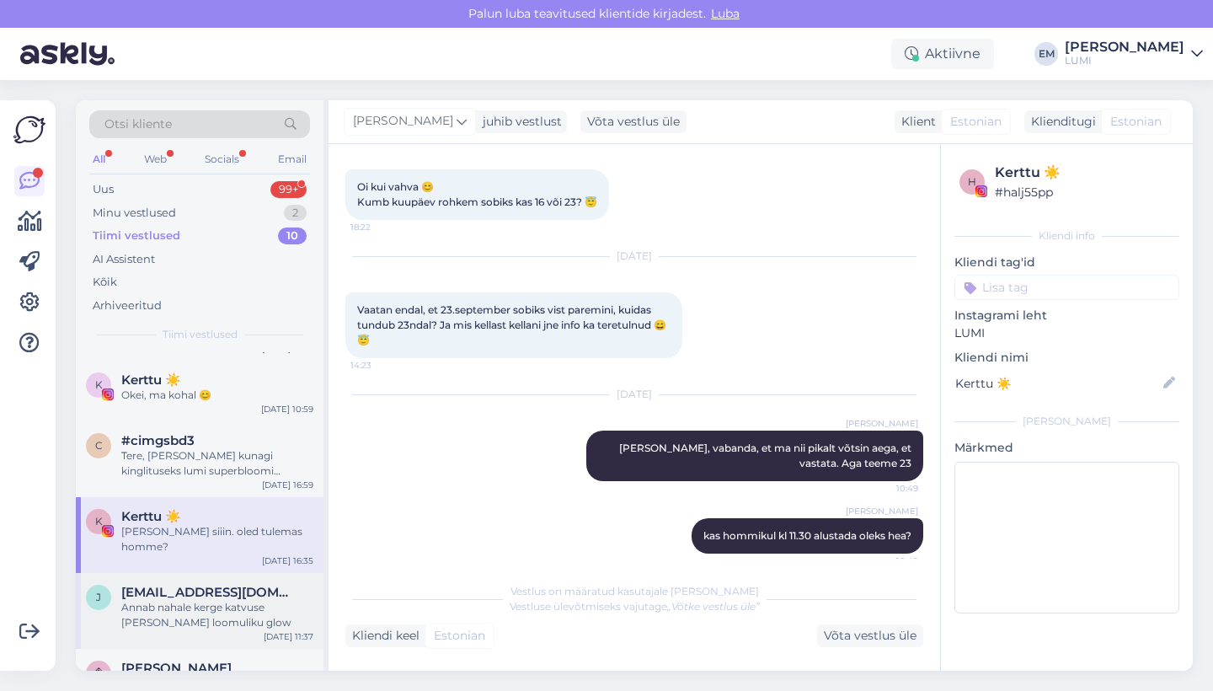
click at [235, 600] on div "Annab nahale kerge katvuse [PERSON_NAME] loomuliku glow" at bounding box center [217, 615] width 192 height 30
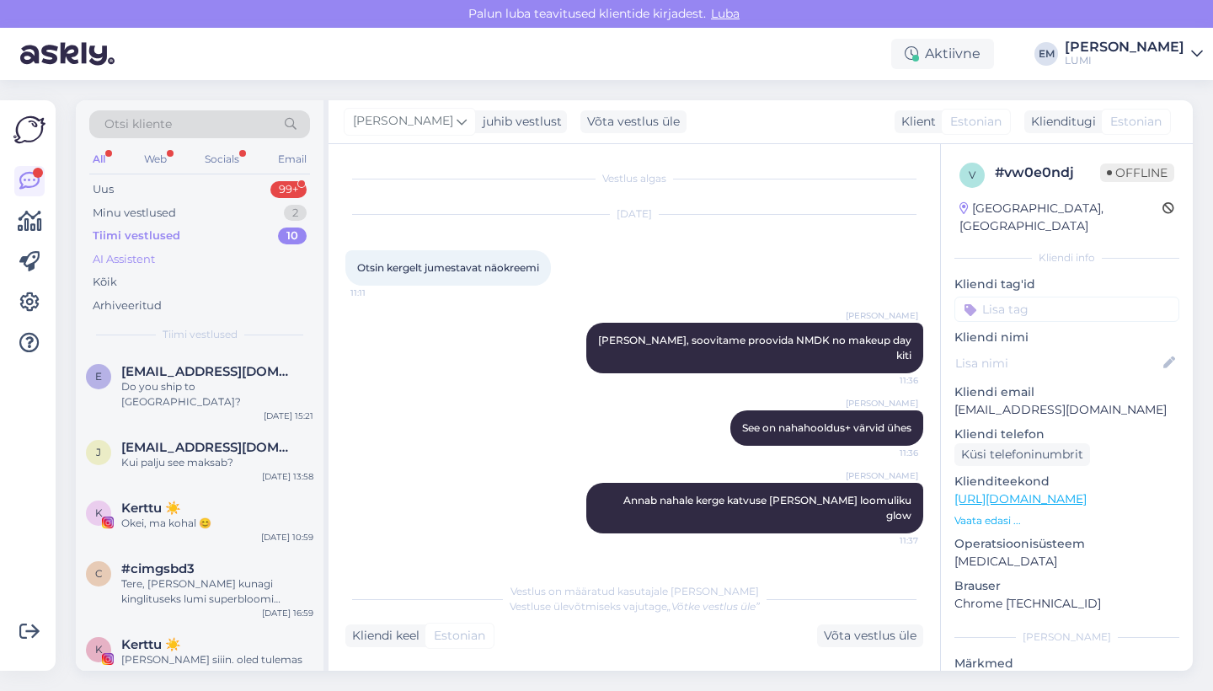
scroll to position [0, 0]
click at [228, 184] on div "Uus 99+" at bounding box center [199, 190] width 221 height 24
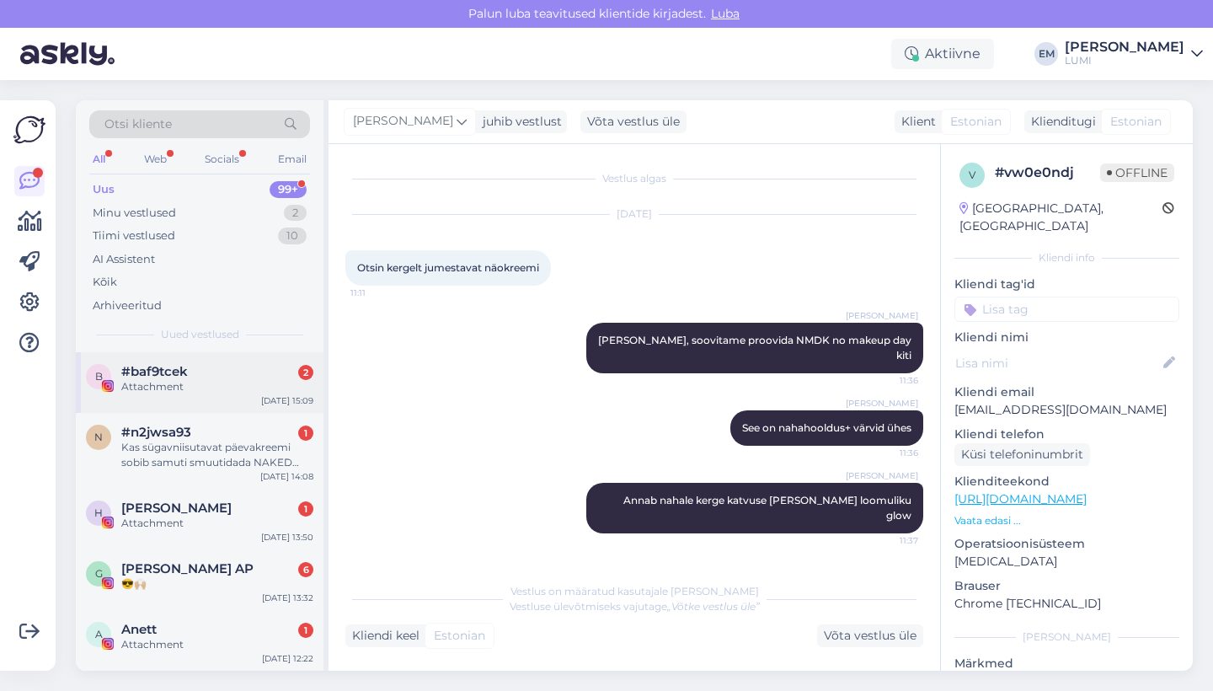
click at [235, 385] on div "Attachment" at bounding box center [217, 386] width 192 height 15
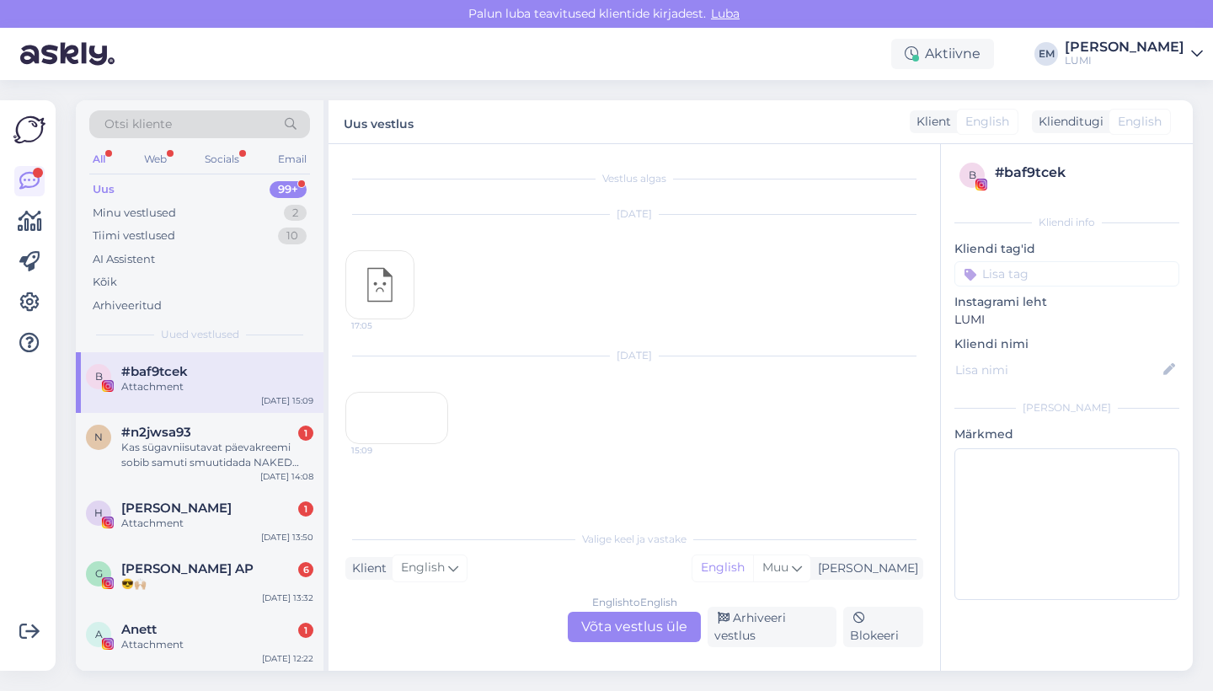
click at [394, 431] on div "15:09" at bounding box center [396, 418] width 103 height 52
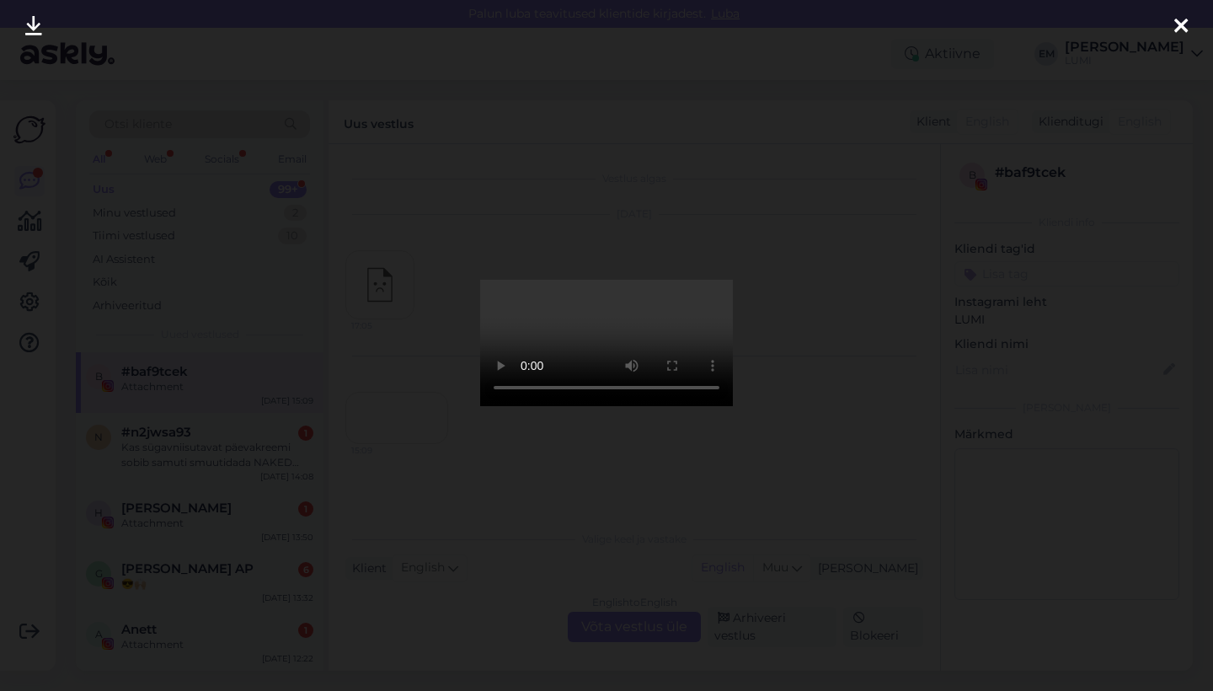
click at [804, 213] on div at bounding box center [606, 345] width 1213 height 691
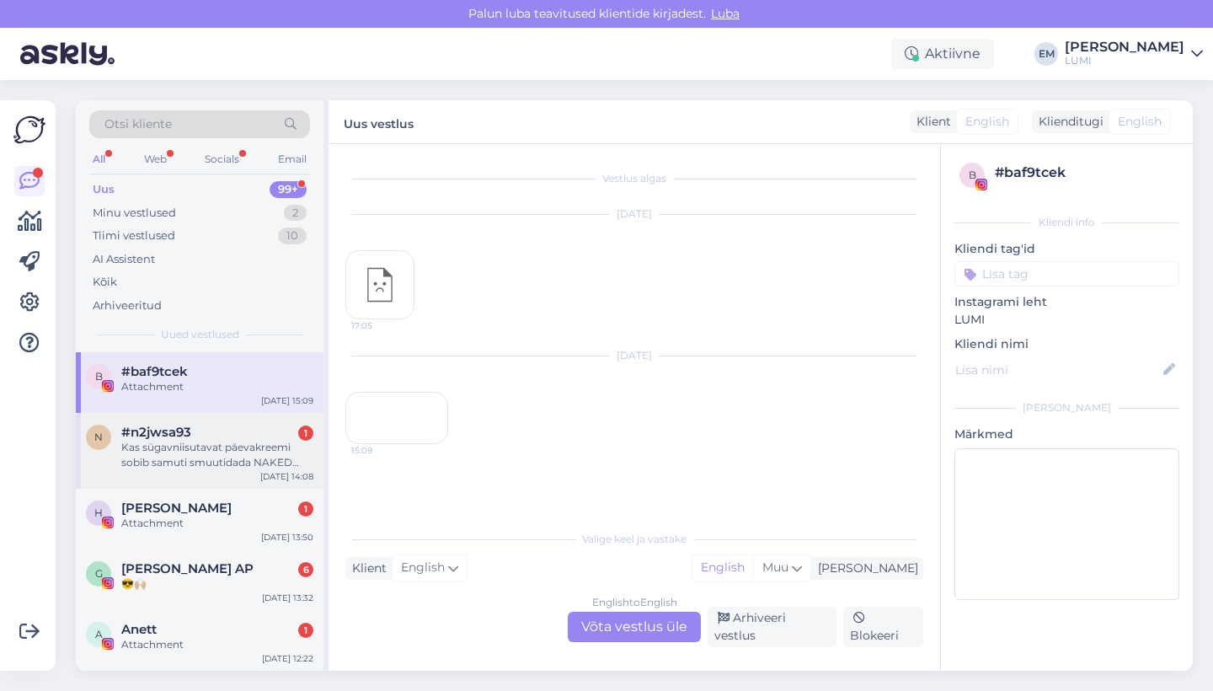
scroll to position [306, 0]
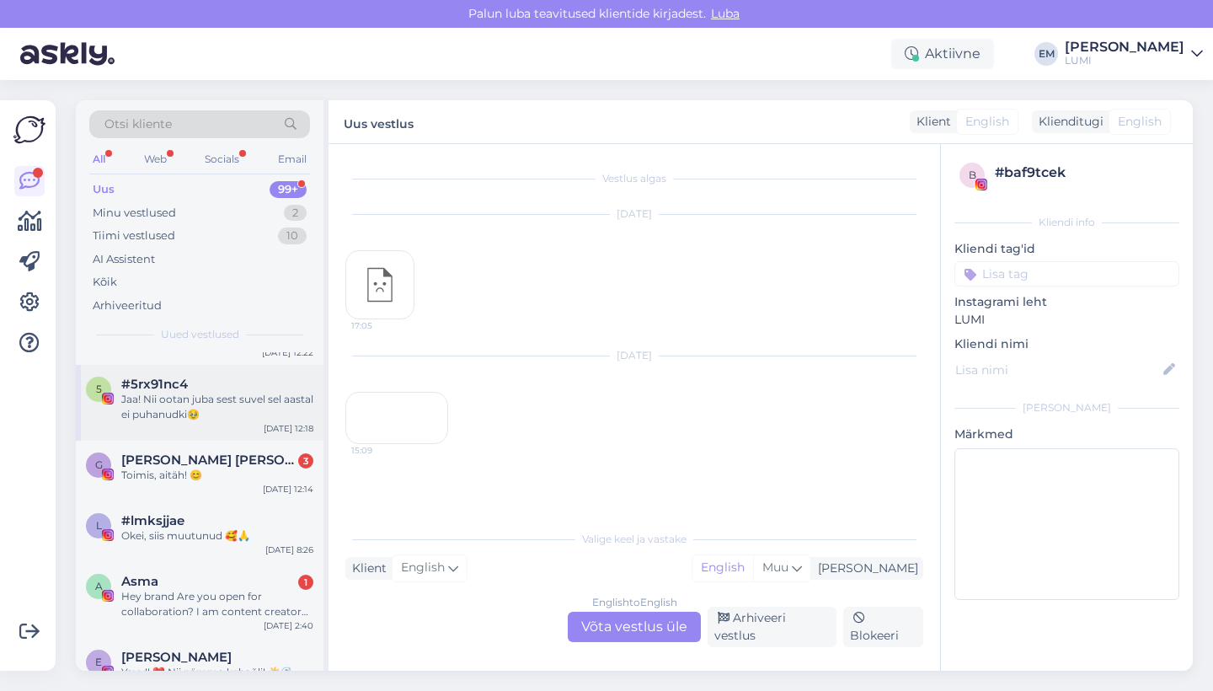
click at [200, 409] on div "Jaa! Nii ootan juba sest suvel sel aastal ei puhanudki🥹" at bounding box center [217, 407] width 192 height 30
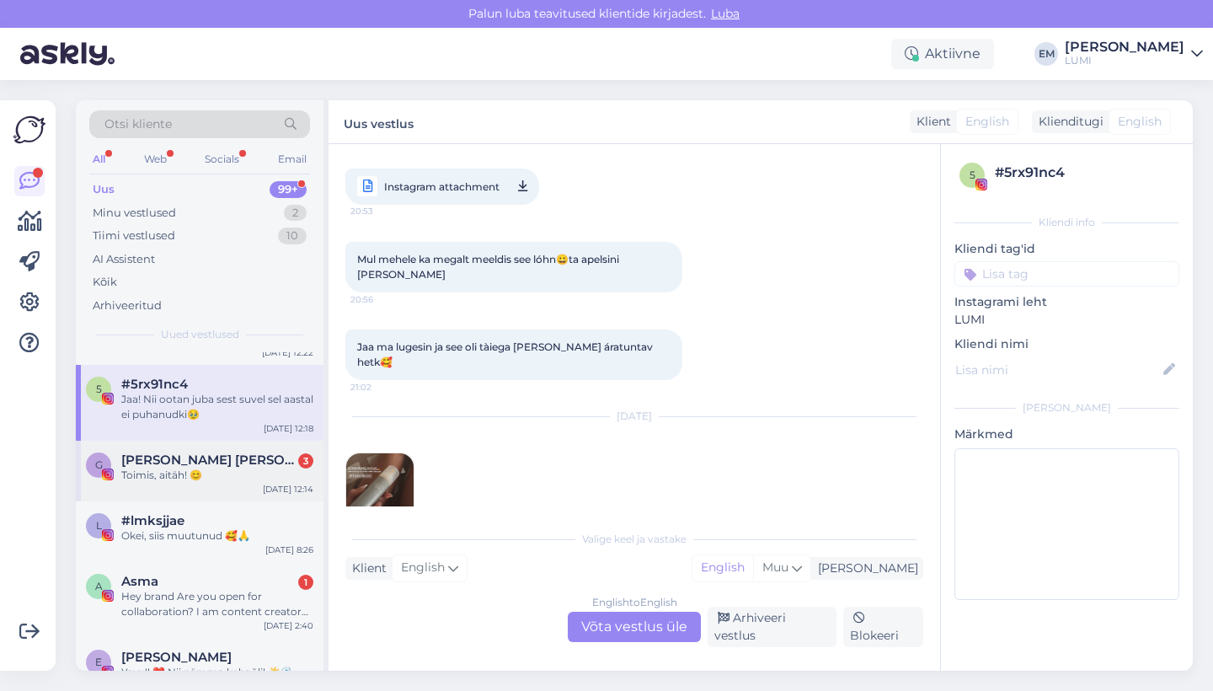
click at [230, 452] on div "Gerli Rebane 3" at bounding box center [217, 459] width 192 height 15
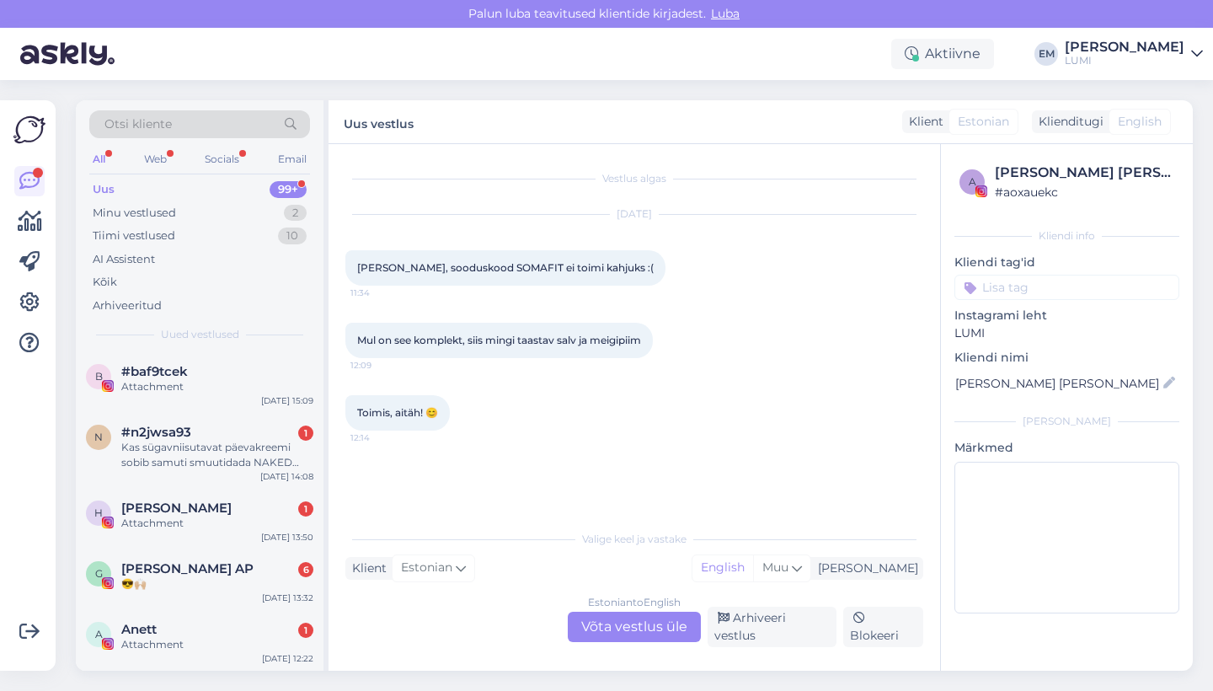
scroll to position [0, 0]
click at [201, 226] on div "Tiimi vestlused 10" at bounding box center [199, 236] width 221 height 24
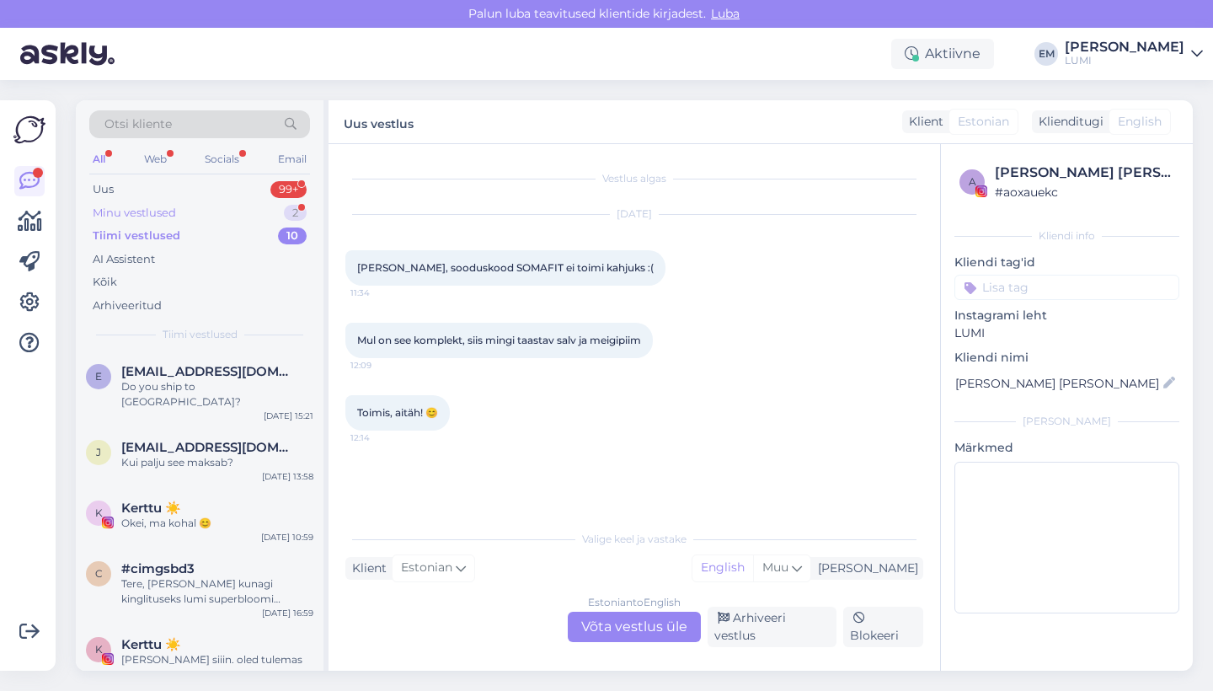
click at [207, 217] on div "Minu vestlused 2" at bounding box center [199, 213] width 221 height 24
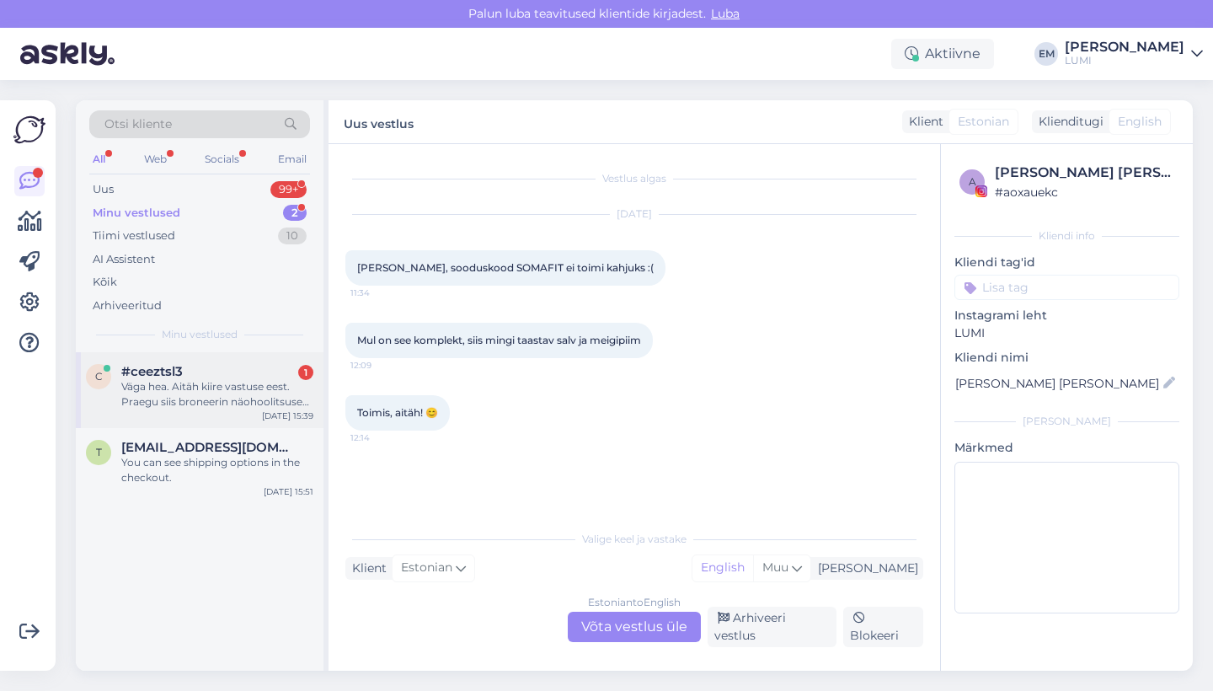
click at [247, 383] on div "Väga hea. Aitäh kiire vastuse eest. Praegu siis broneerin näohoolitsuse ning va…" at bounding box center [217, 394] width 192 height 30
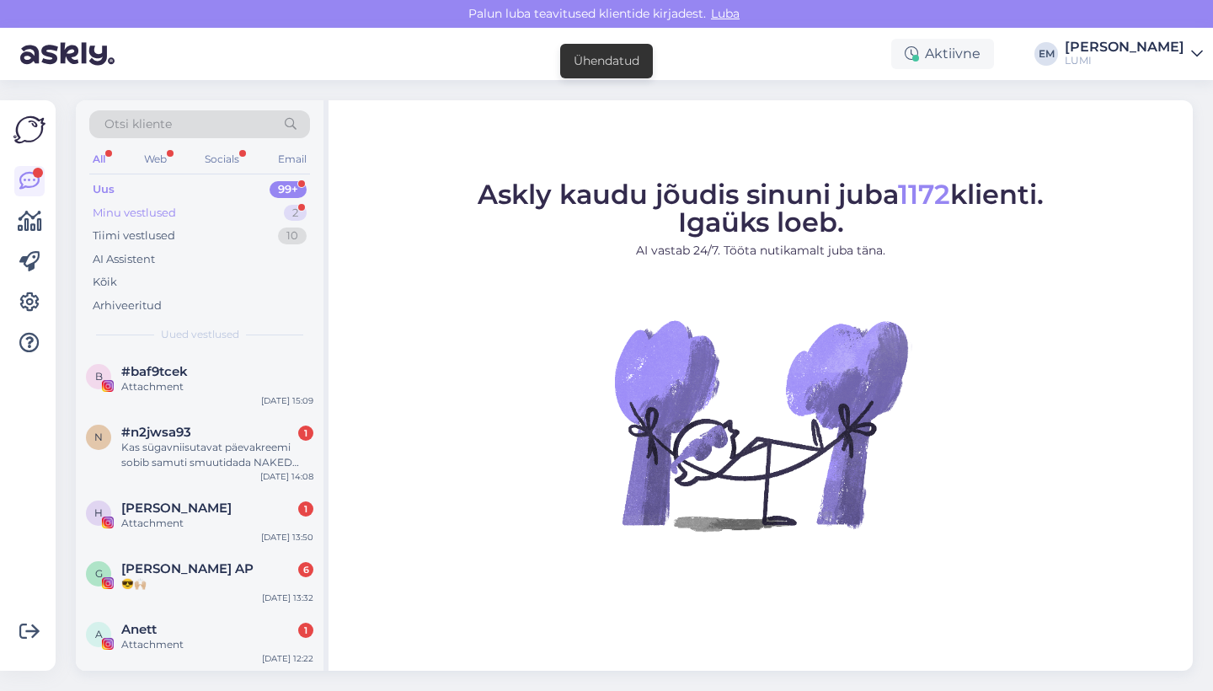
click at [259, 214] on div "Minu vestlused 2" at bounding box center [199, 213] width 221 height 24
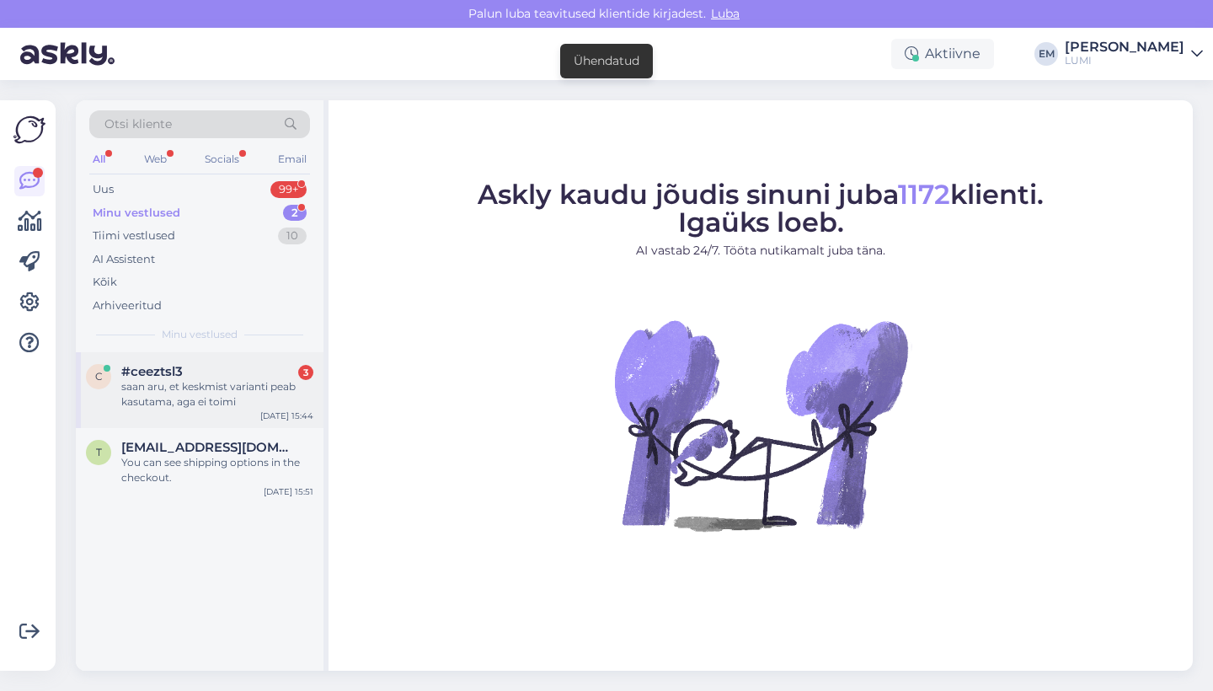
click at [216, 379] on div "saan aru, et keskmist varianti peab kasutama, aga ei toimi" at bounding box center [217, 394] width 192 height 30
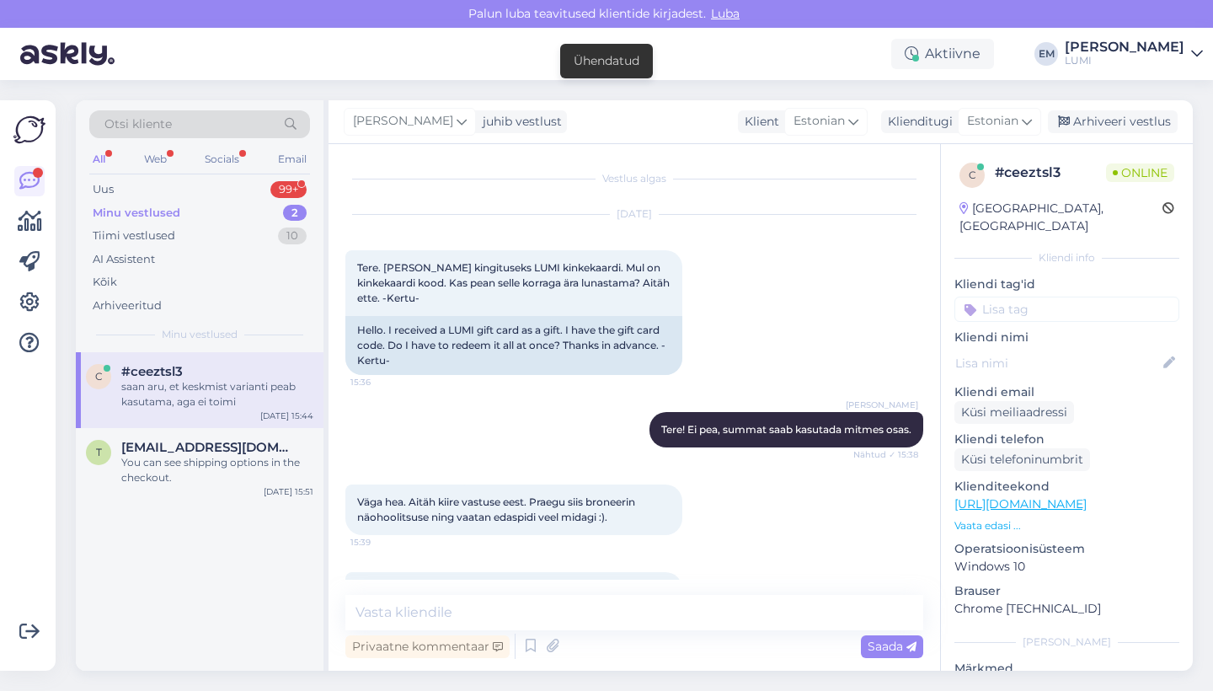
scroll to position [240, 0]
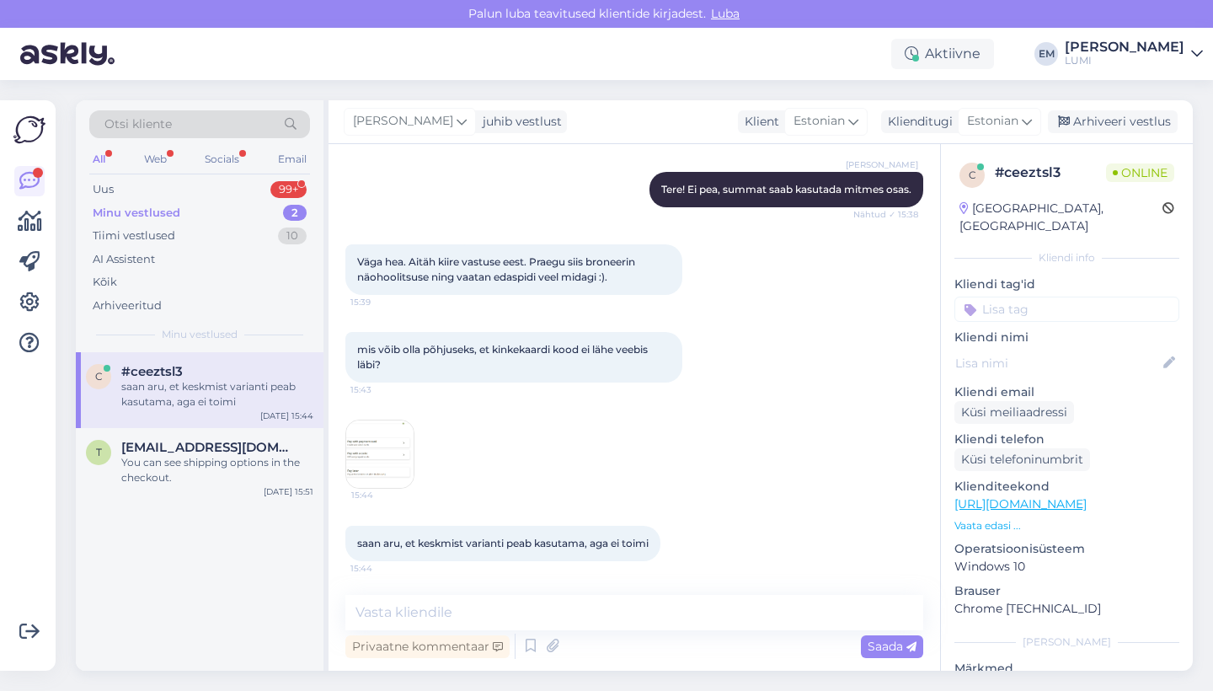
click at [384, 446] on img at bounding box center [379, 453] width 67 height 67
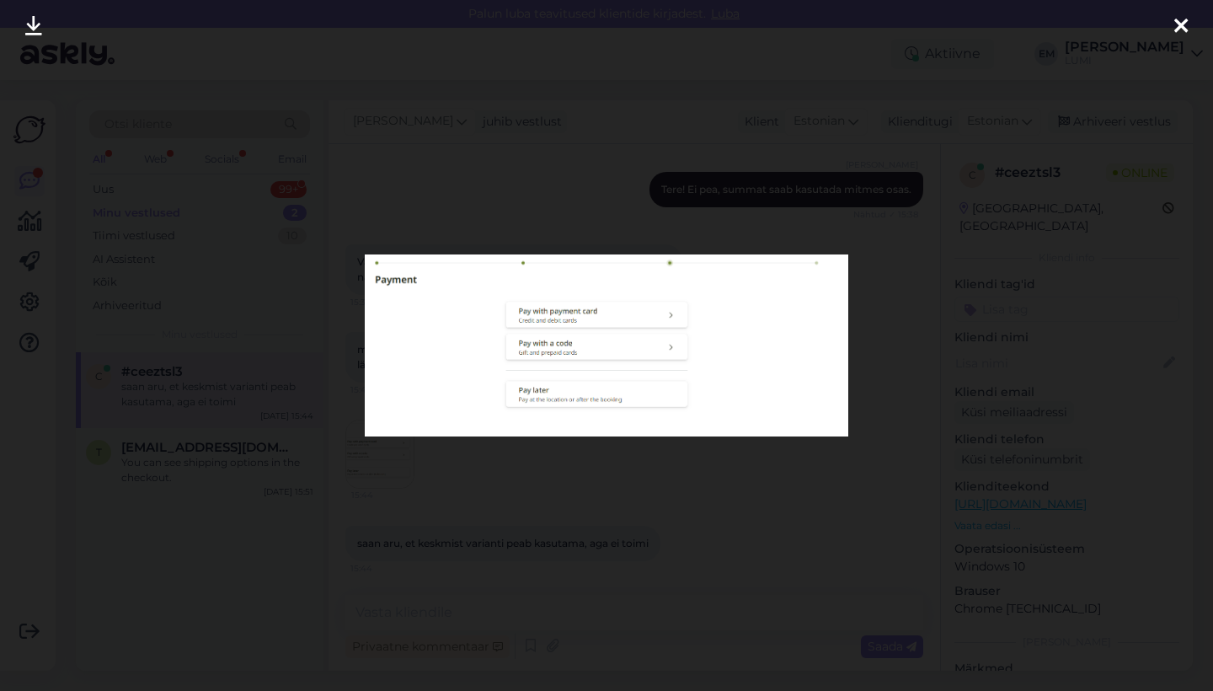
click at [583, 163] on div at bounding box center [606, 345] width 1213 height 691
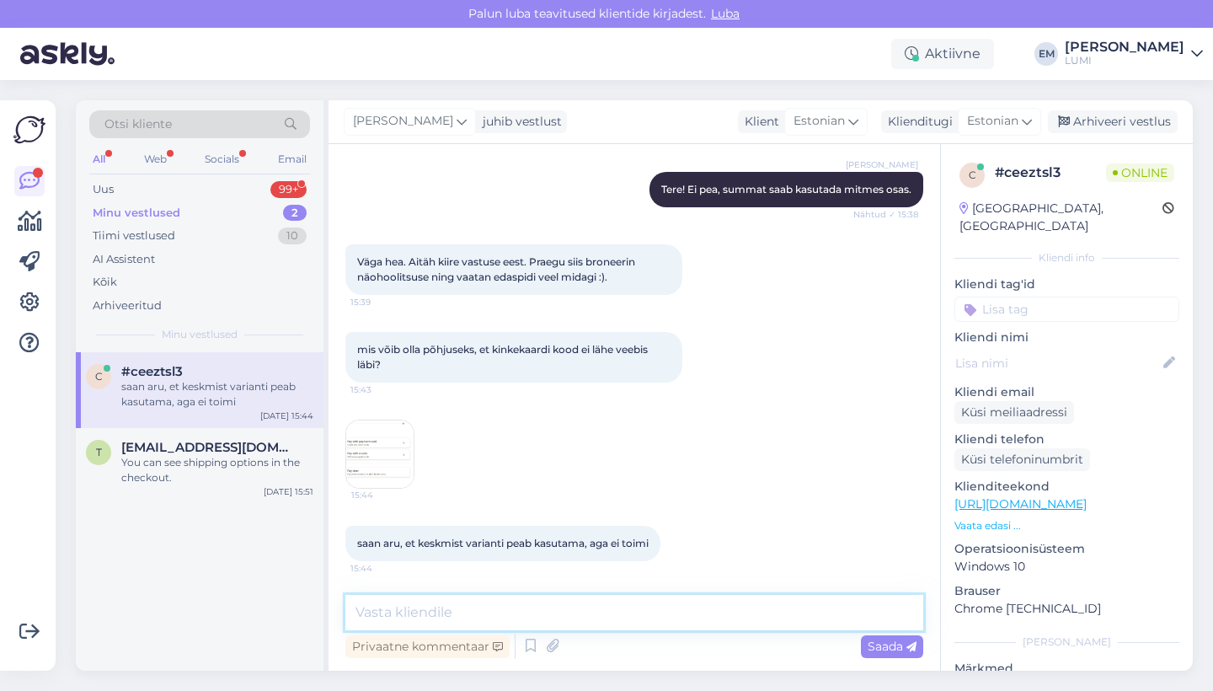
click at [502, 609] on textarea at bounding box center [634, 612] width 578 height 35
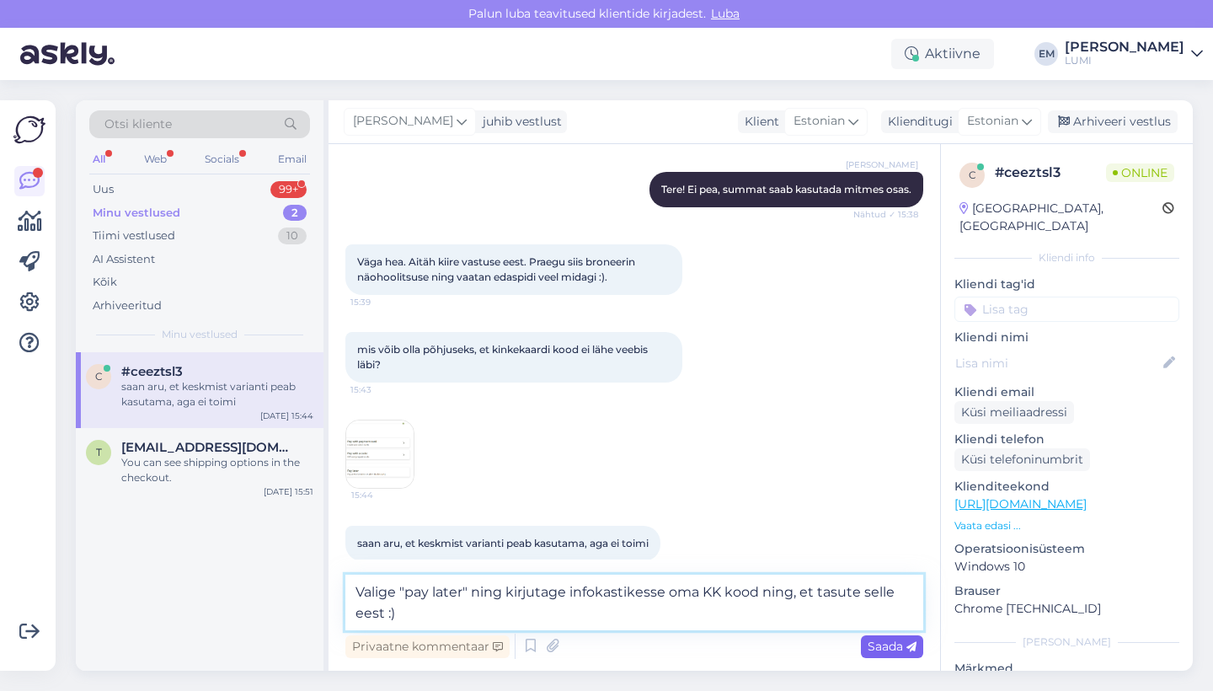
type textarea "Valige "pay later" ning kirjutage infokastikesse oma KK kood ning, et tasute se…"
click at [880, 653] on span "Saada" at bounding box center [892, 645] width 49 height 15
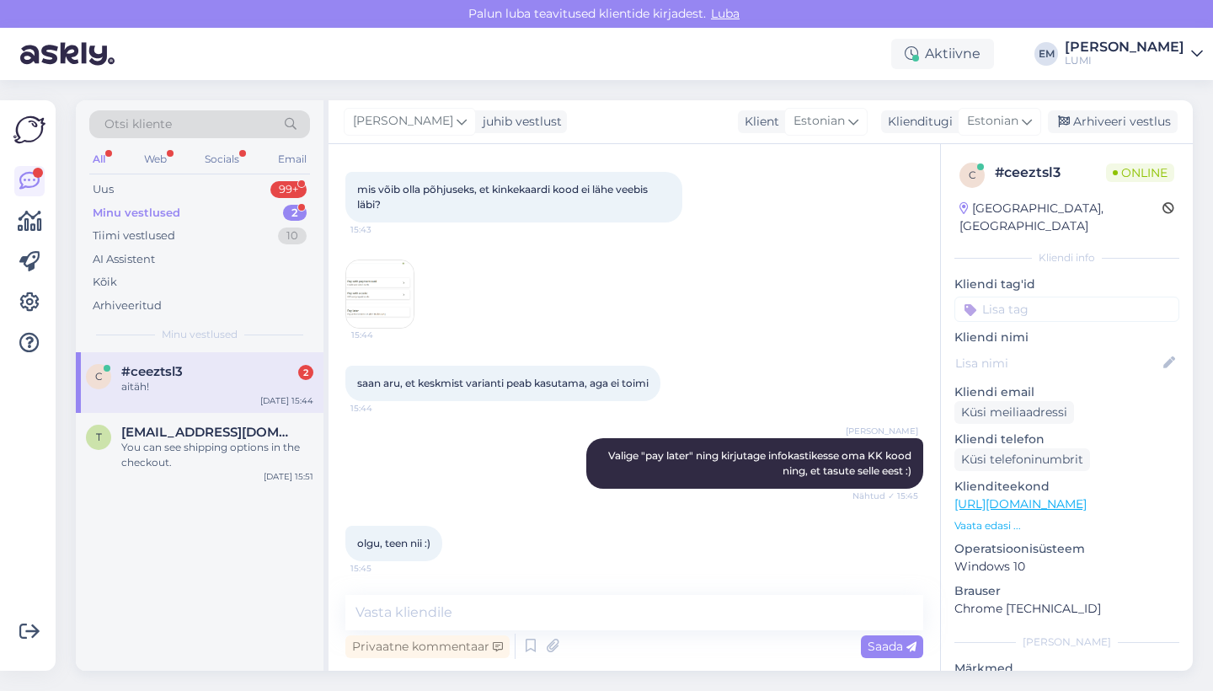
scroll to position [473, 0]
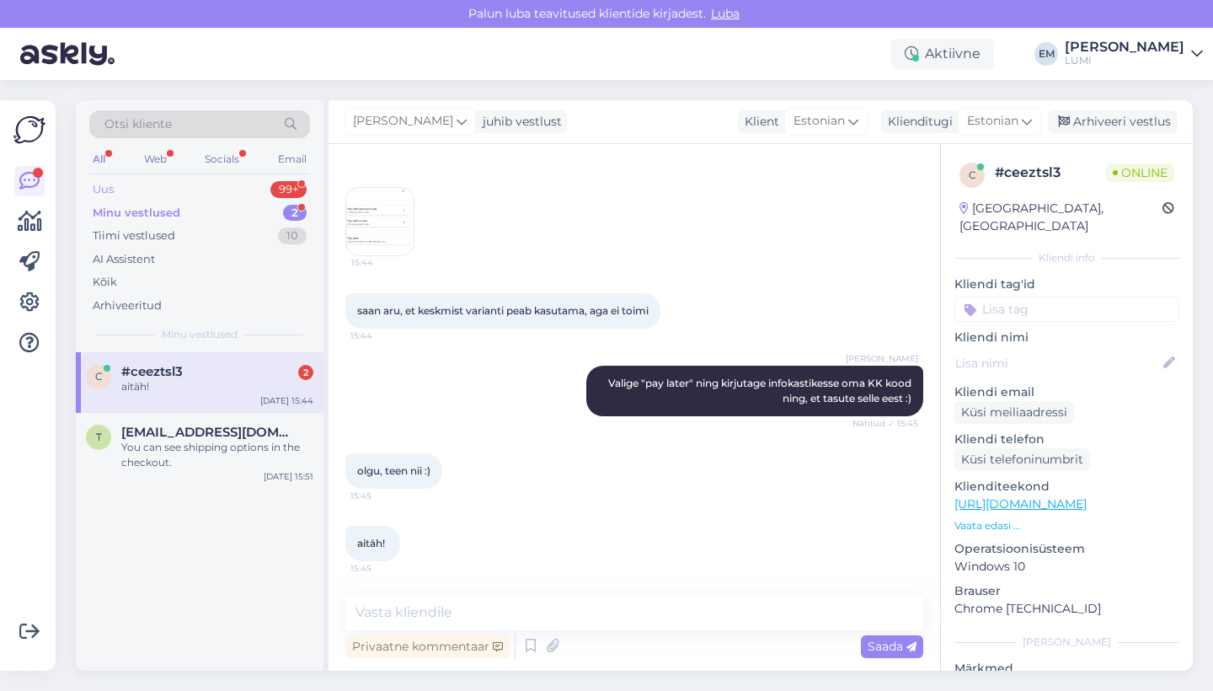
click at [271, 190] on div "99+" at bounding box center [288, 189] width 36 height 17
